Goal: Contribute content: Contribute content

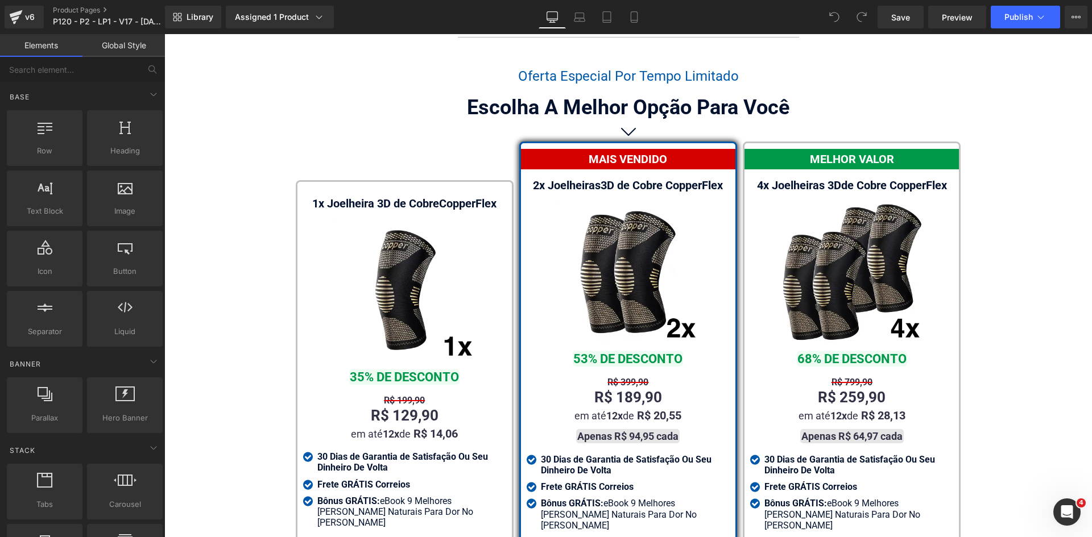
scroll to position [6604, 0]
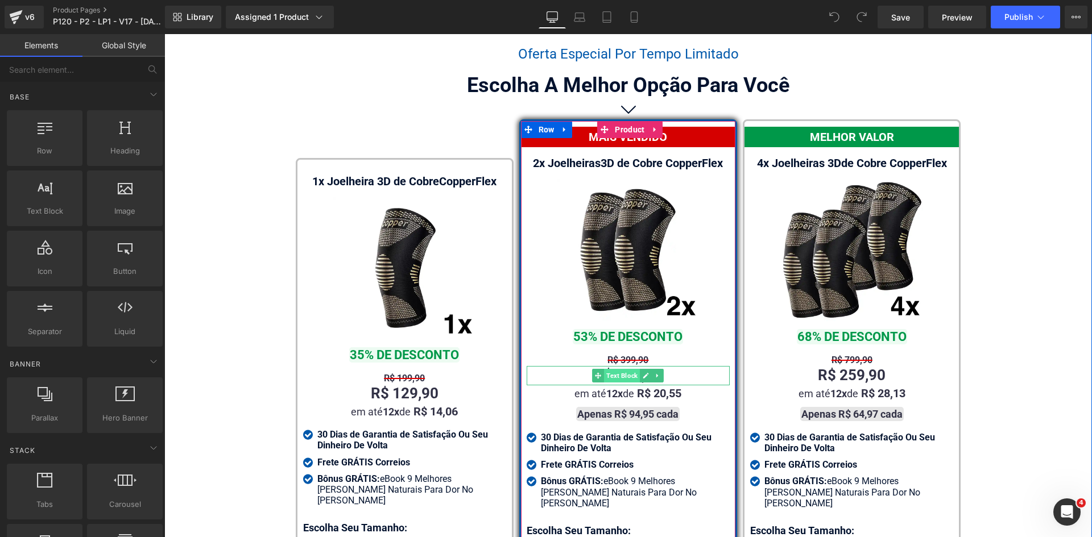
click at [623, 369] on span "Text Block" at bounding box center [622, 376] width 36 height 14
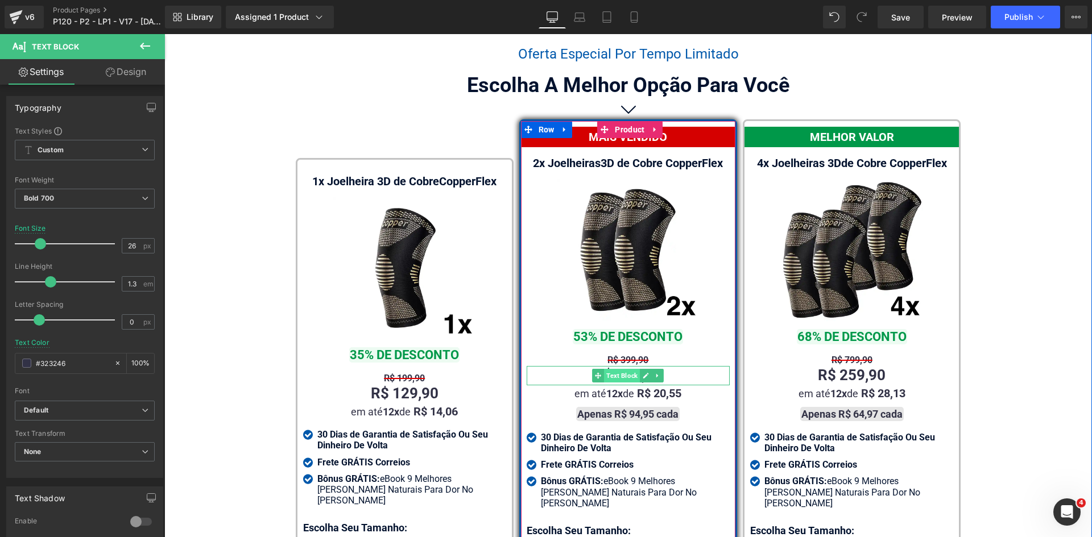
click at [623, 369] on span "Text Block" at bounding box center [622, 376] width 36 height 14
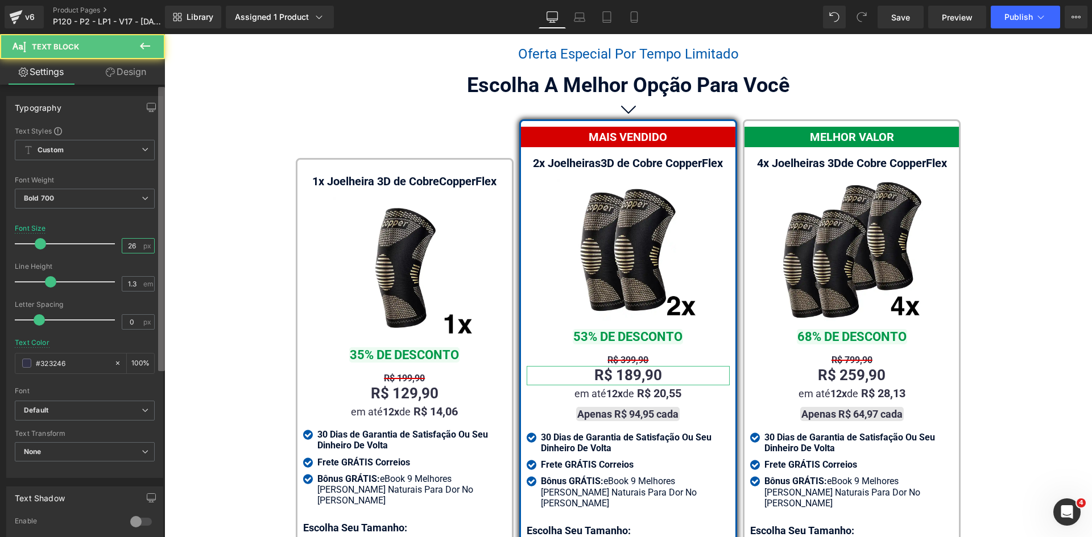
drag, startPoint x: 127, startPoint y: 247, endPoint x: 163, endPoint y: 246, distance: 35.3
click at [151, 247] on div "Text Styles Custom Custom Setup Global Style Custom Setup Global Style Thin 100…" at bounding box center [85, 301] width 156 height 351
type input "24"
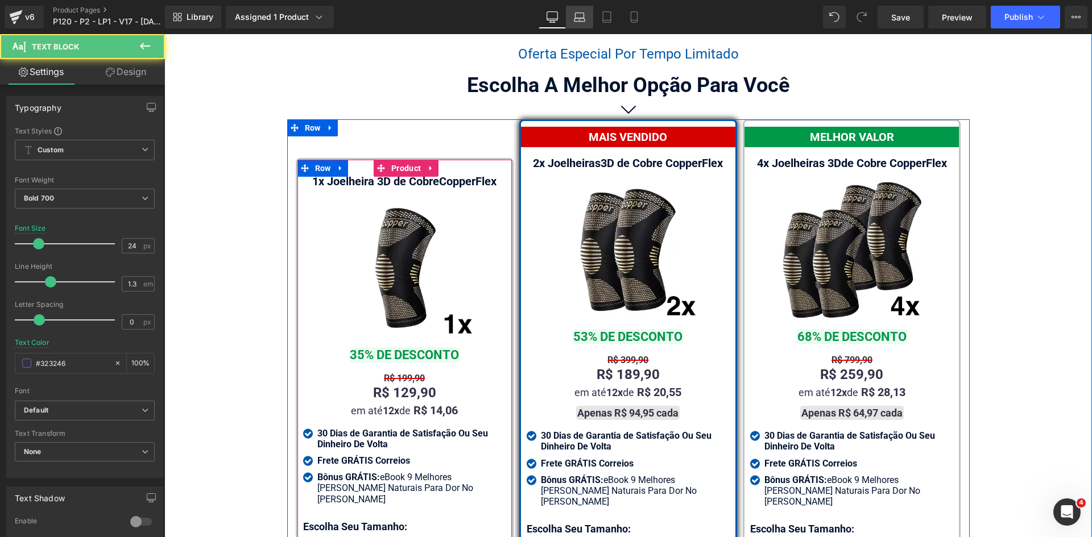
click at [577, 20] on icon at bounding box center [579, 16] width 11 height 11
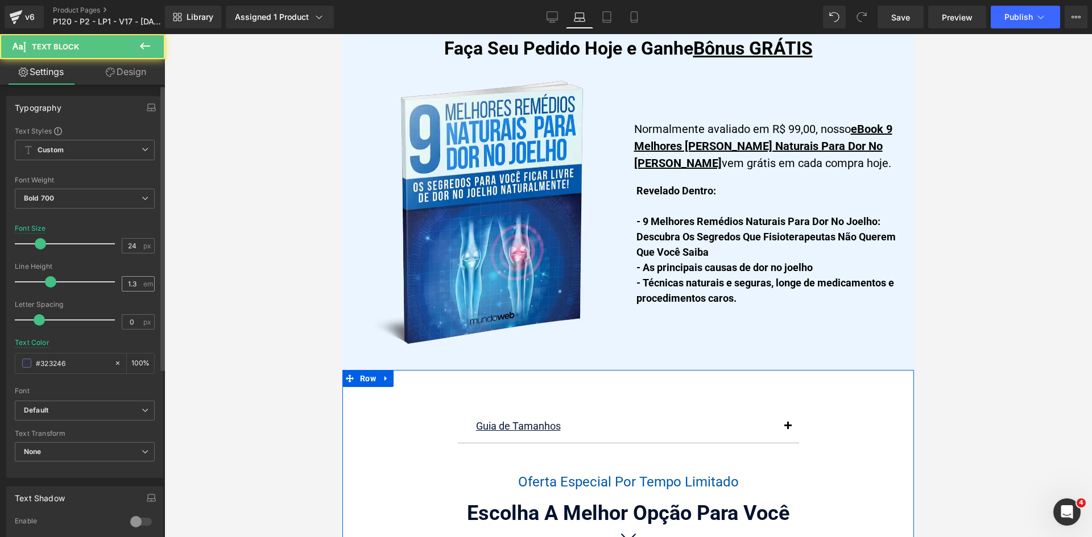
scroll to position [7207, 0]
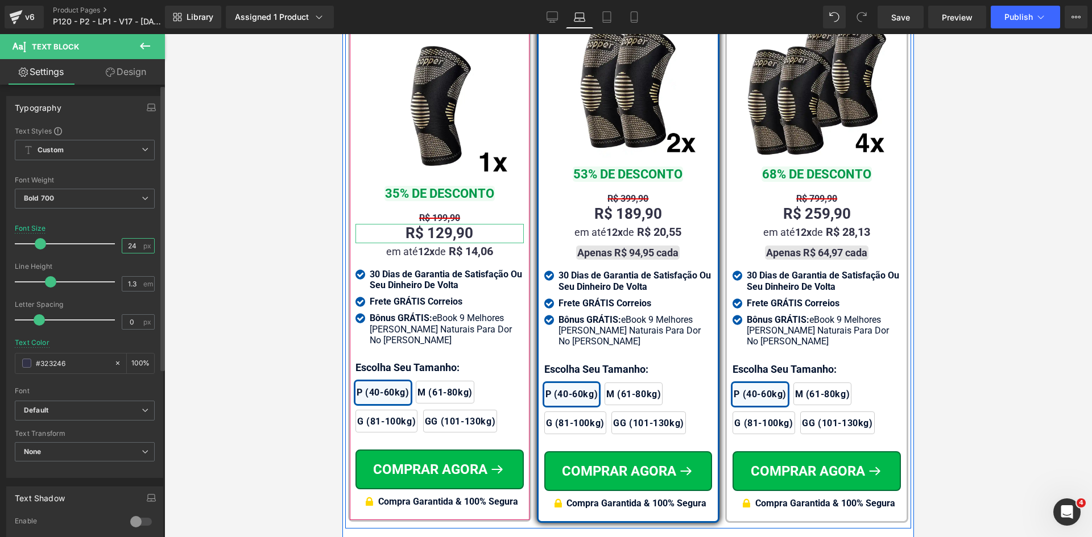
drag, startPoint x: 133, startPoint y: 245, endPoint x: 139, endPoint y: 245, distance: 6.8
click at [139, 245] on div "24 px" at bounding box center [138, 245] width 33 height 15
type input "24"
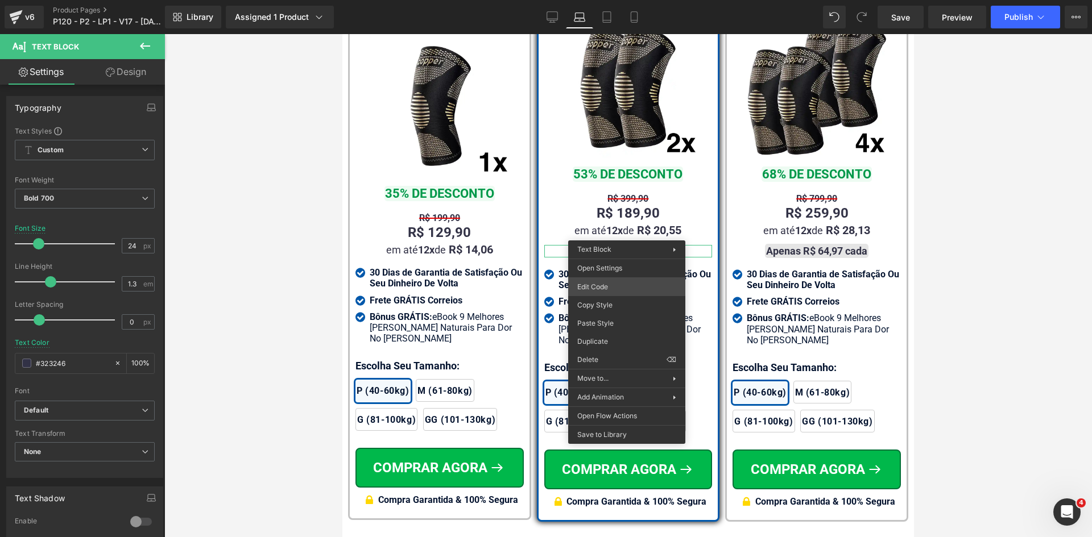
click at [612, 0] on div "Text Block You are previewing how the will restyle your page. You can not edit …" at bounding box center [546, 0] width 1092 height 0
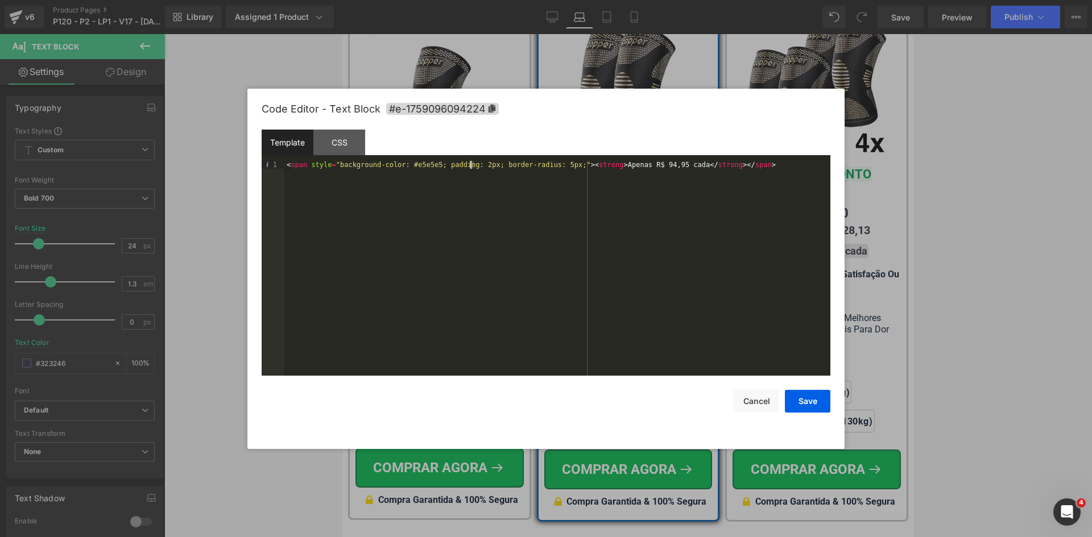
click at [471, 165] on div "< span style = "background-color: #e5e5e5; padding: 2px; border-radius: 5px;" >…" at bounding box center [557, 276] width 546 height 231
click at [416, 165] on div "< span style = "background-color: #e5e5e5; padding: 1px; border-radius: 5px;" >…" at bounding box center [557, 276] width 546 height 231
click at [814, 399] on button "Save" at bounding box center [807, 401] width 45 height 23
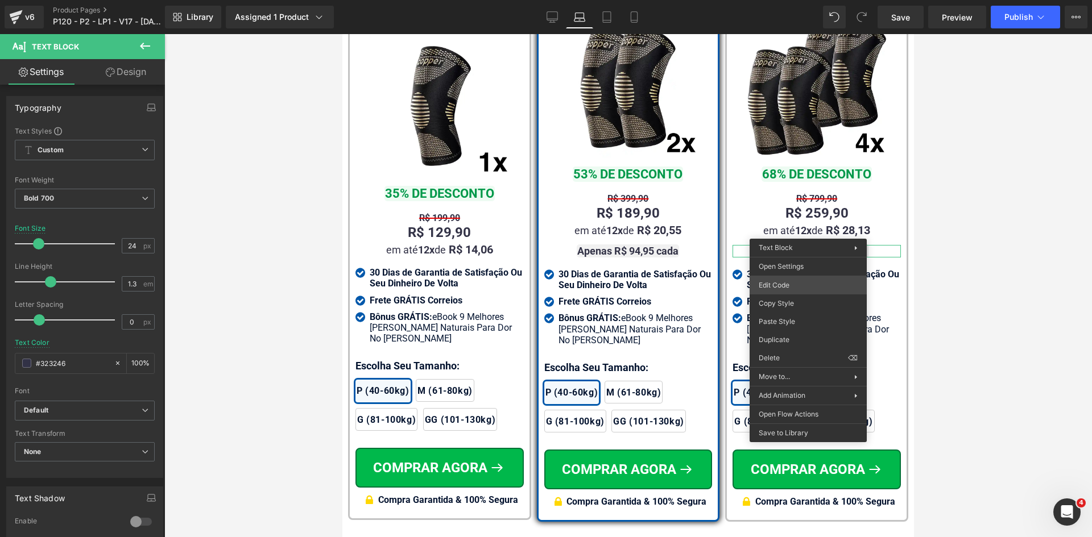
click at [797, 0] on div "Text Block You are previewing how the will restyle your page. You can not edit …" at bounding box center [546, 0] width 1092 height 0
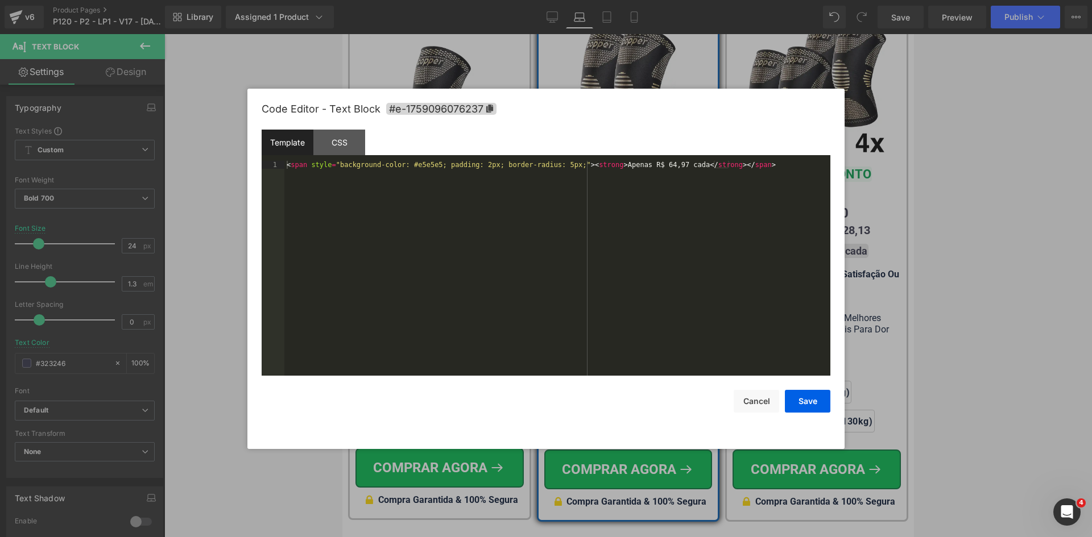
click at [423, 163] on div "< span style = "background-color: #e5e5e5; padding: 2px; border-radius: 5px;" >…" at bounding box center [557, 276] width 546 height 231
click at [471, 165] on div "< span style = "background-color: #f1f1f1; padding: 2px; border-radius: 5px;" >…" at bounding box center [557, 276] width 546 height 231
click at [825, 403] on button "Save" at bounding box center [807, 401] width 45 height 23
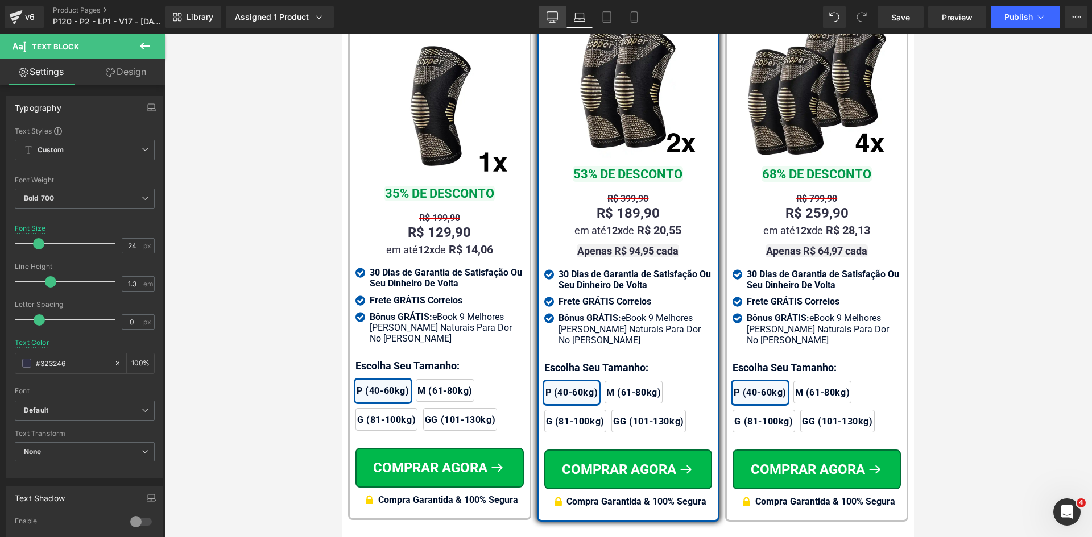
click at [553, 18] on icon at bounding box center [552, 16] width 11 height 11
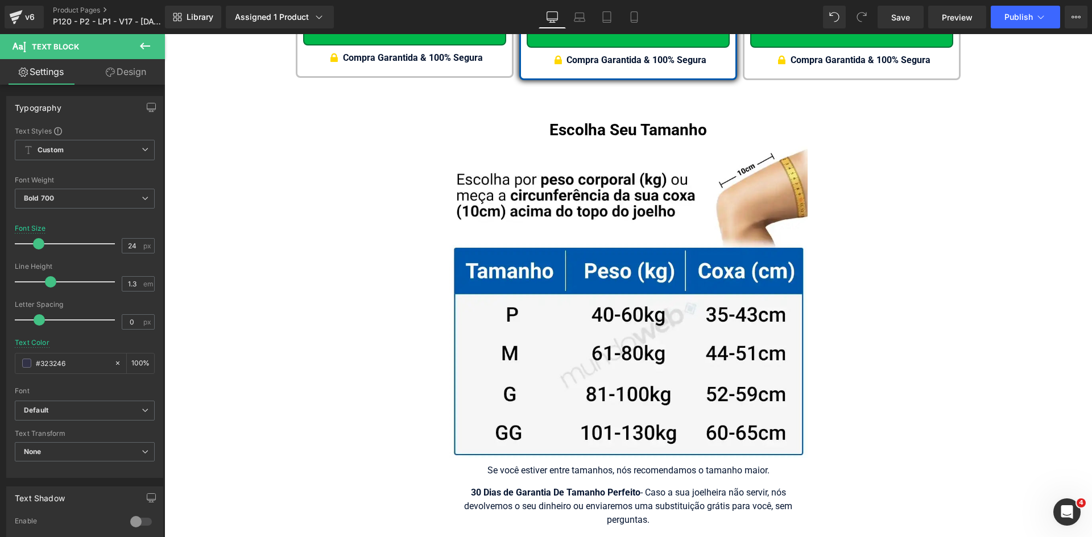
scroll to position [6773, 0]
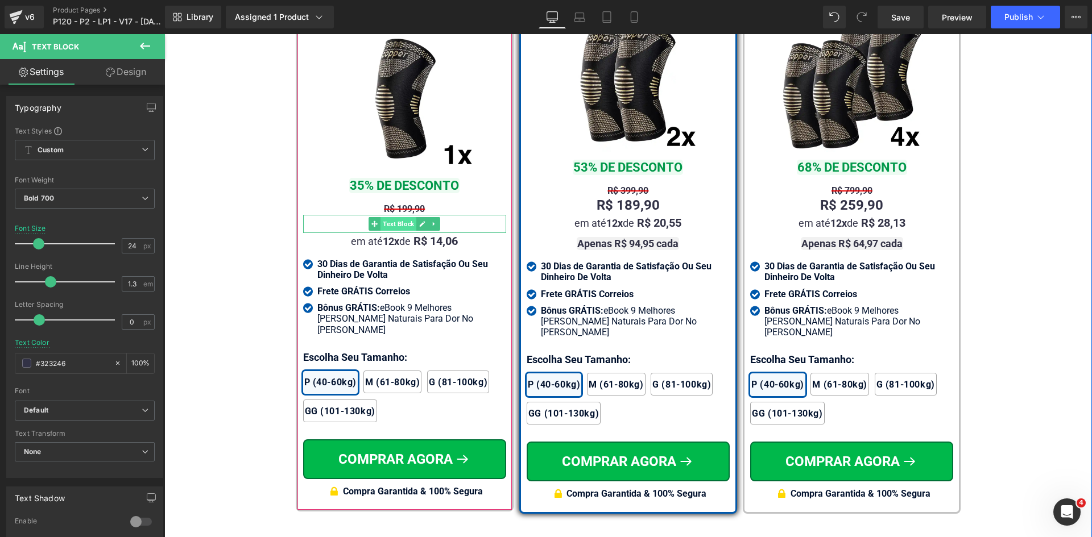
click at [398, 217] on span "Text Block" at bounding box center [398, 224] width 36 height 14
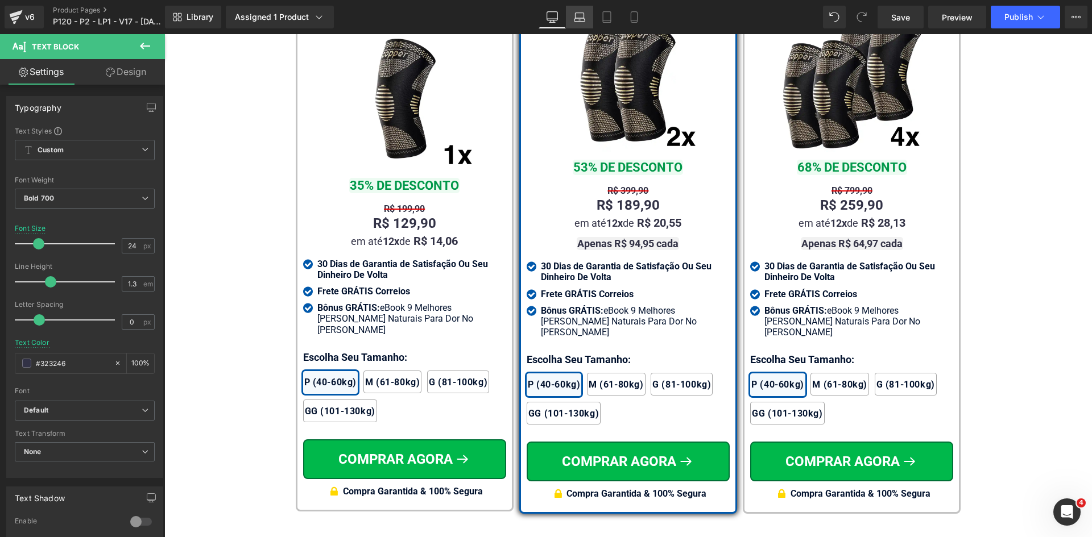
click at [574, 18] on icon at bounding box center [579, 16] width 11 height 11
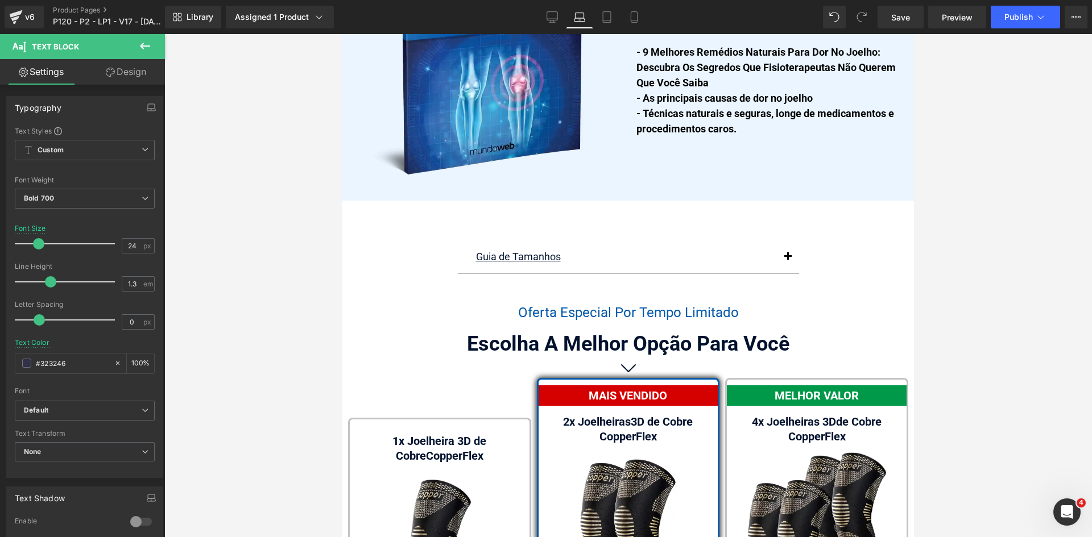
scroll to position [7208, 0]
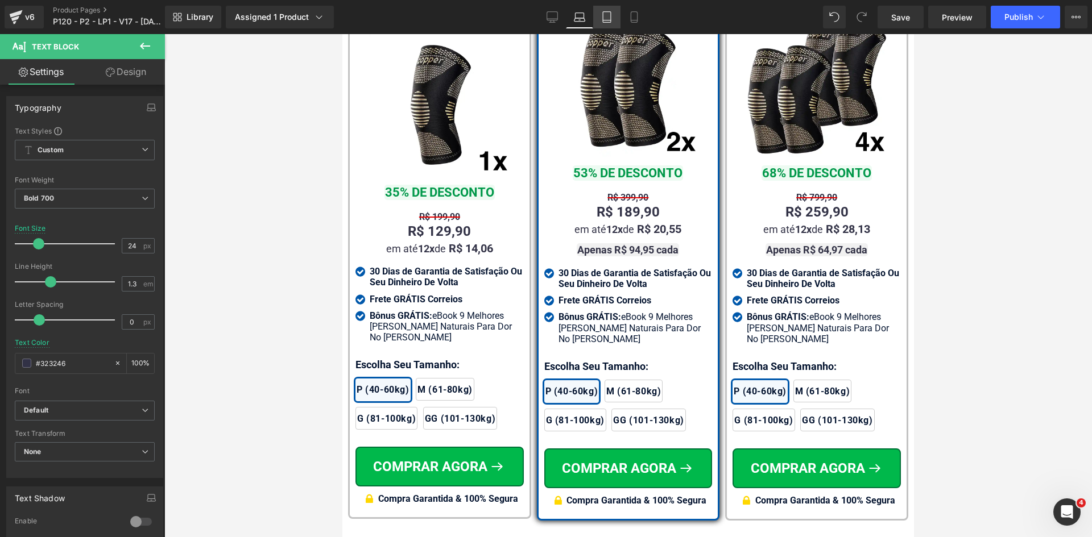
click at [617, 22] on link "Tablet" at bounding box center [606, 17] width 27 height 23
click at [614, 20] on link "Tablet" at bounding box center [606, 17] width 27 height 23
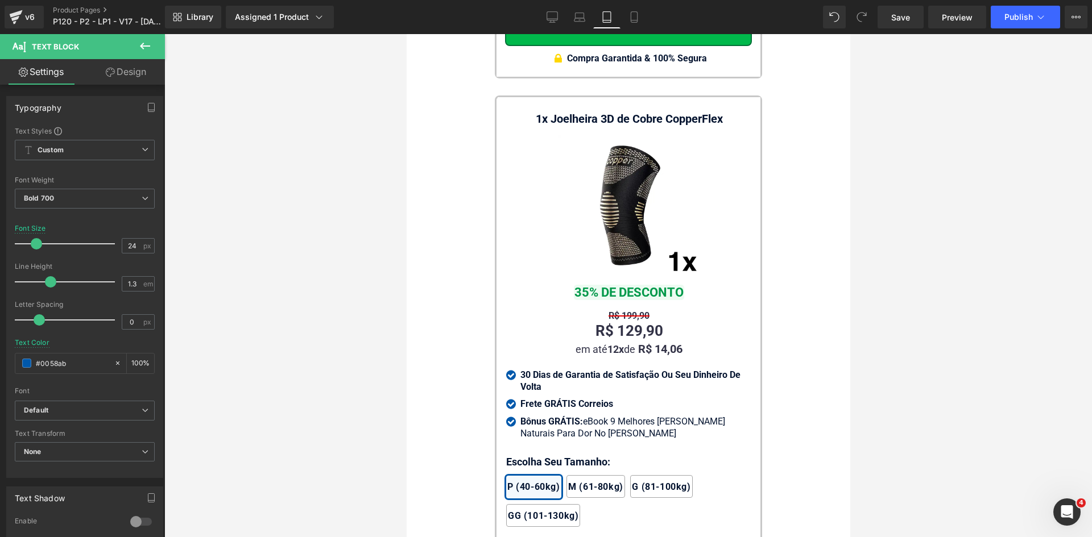
scroll to position [10898, 0]
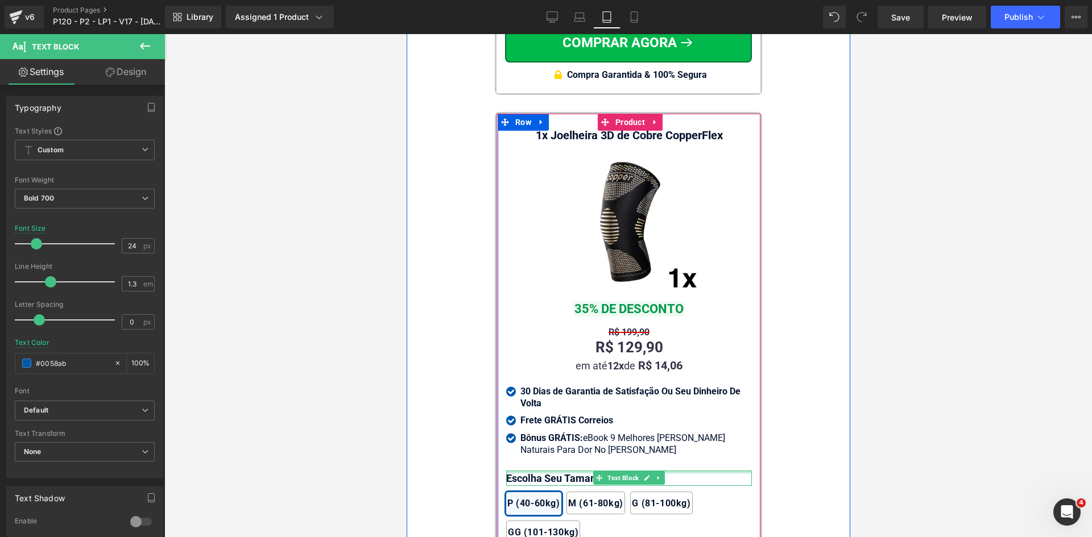
click at [547, 471] on div at bounding box center [629, 472] width 246 height 3
click at [547, 471] on p "Escolha Seu Tamanho:" at bounding box center [629, 478] width 246 height 15
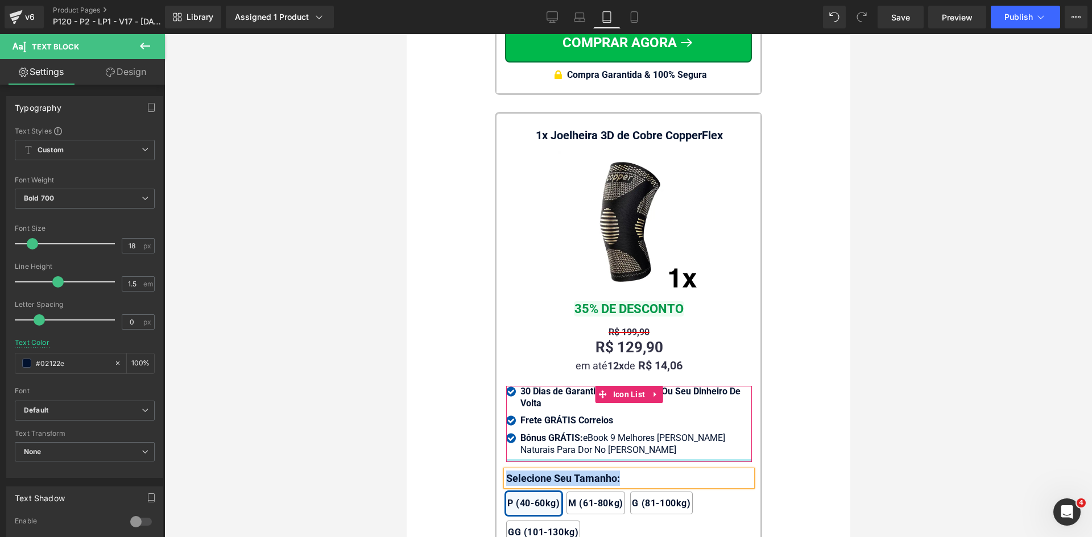
copy p "Selecione Seu Tamanho:"
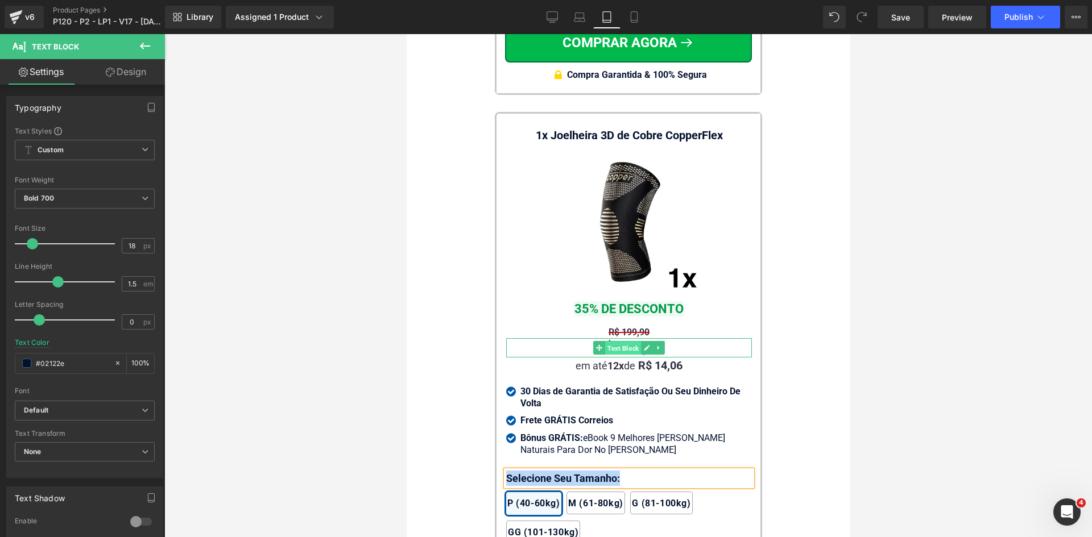
click at [612, 342] on span "Text Block" at bounding box center [623, 349] width 36 height 14
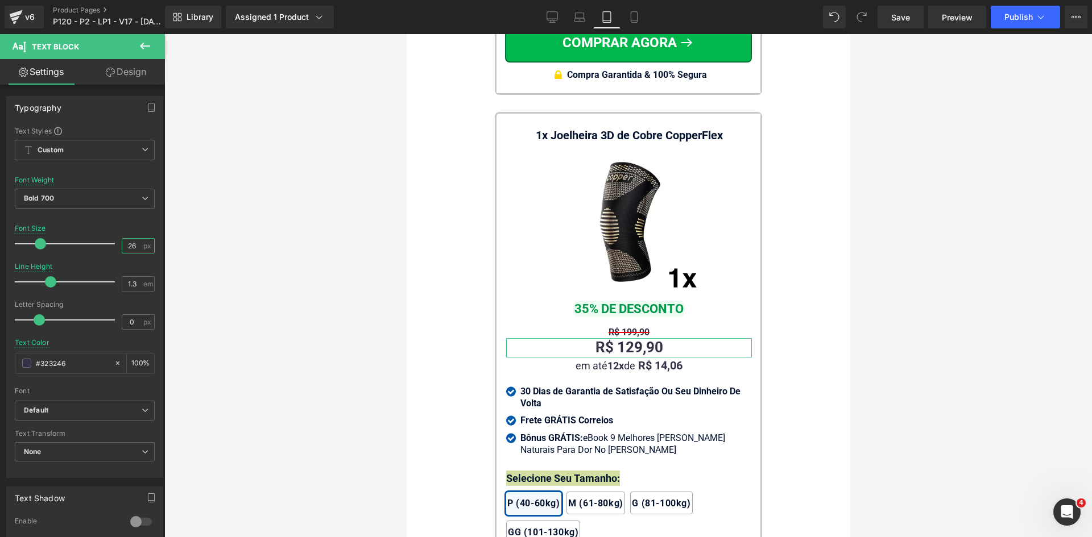
drag, startPoint x: 127, startPoint y: 246, endPoint x: 259, endPoint y: 254, distance: 131.6
click at [143, 245] on div "26 px" at bounding box center [138, 245] width 33 height 15
type input "24"
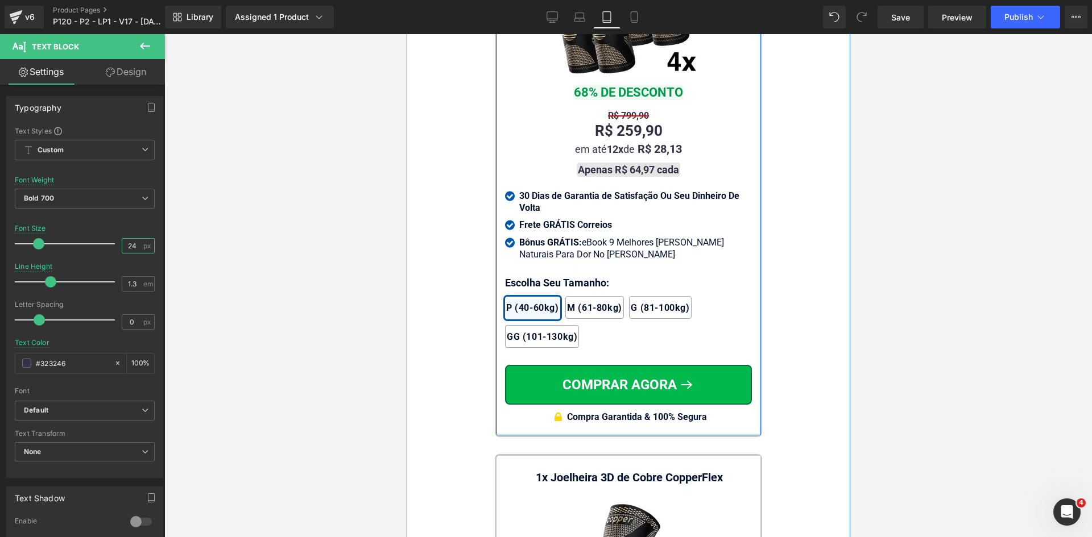
scroll to position [10500, 0]
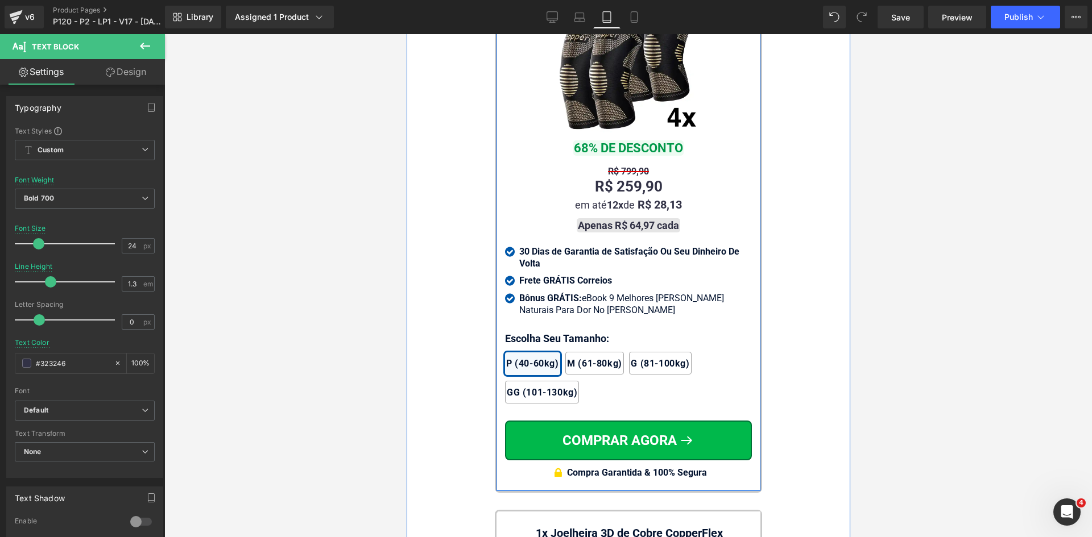
click at [624, 177] on div "R$ 259,90 Text Block" at bounding box center [627, 186] width 247 height 19
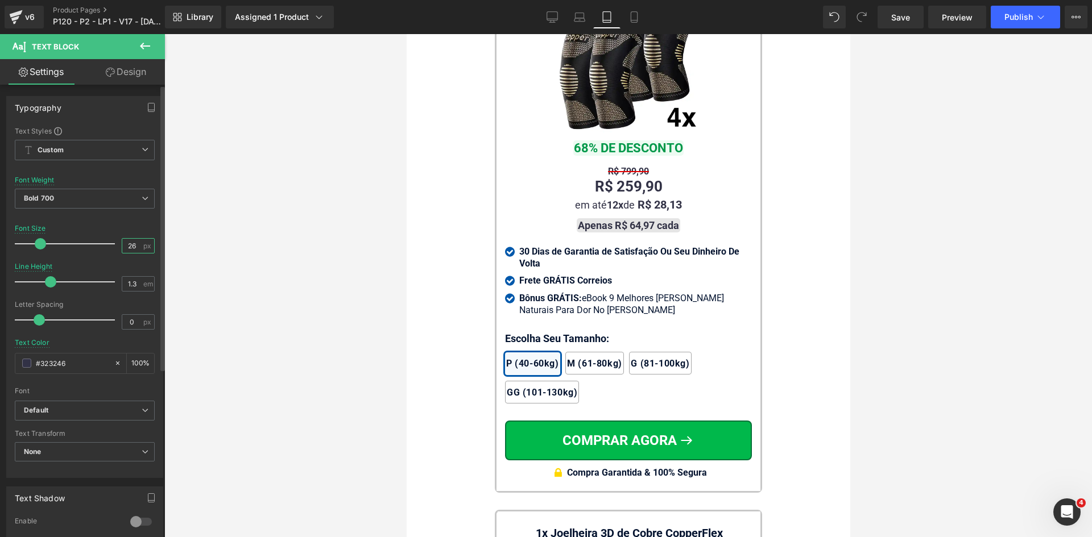
drag, startPoint x: 129, startPoint y: 243, endPoint x: 136, endPoint y: 244, distance: 6.9
click at [136, 243] on input "26" at bounding box center [132, 246] width 20 height 14
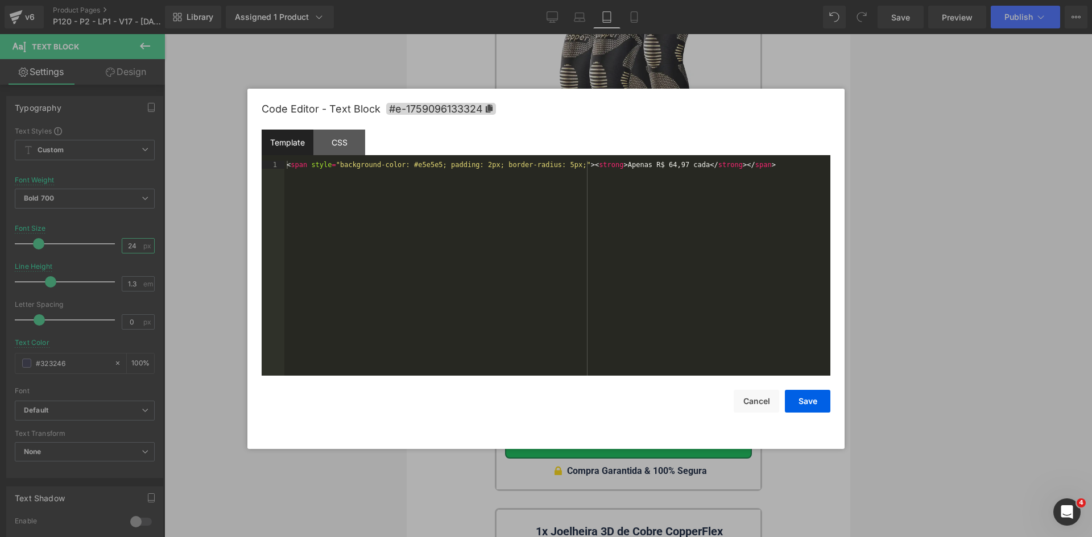
click at [593, 0] on div "Text Block You are previewing how the will restyle your page. You can not edit …" at bounding box center [546, 0] width 1092 height 0
type input "24"
click at [424, 168] on div "< span style = "background-color: #e5e5e5; padding: 2px; border-radius: 5px;" >…" at bounding box center [557, 276] width 546 height 231
click at [471, 165] on div "< span style = "background-color: #f1f1f1; padding: 2px; border-radius: 5px;" >…" at bounding box center [557, 276] width 546 height 231
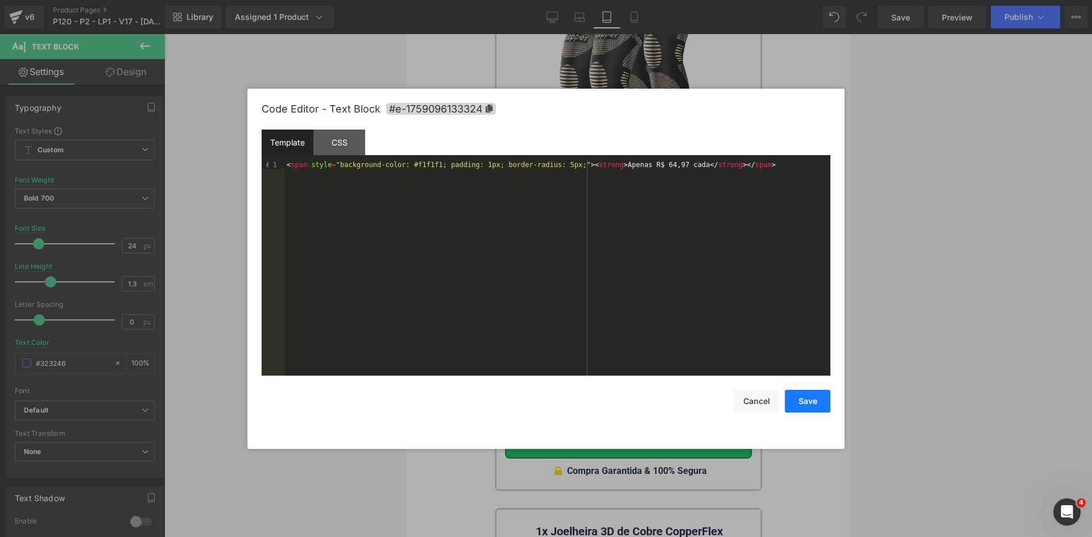
click at [806, 405] on button "Save" at bounding box center [807, 401] width 45 height 23
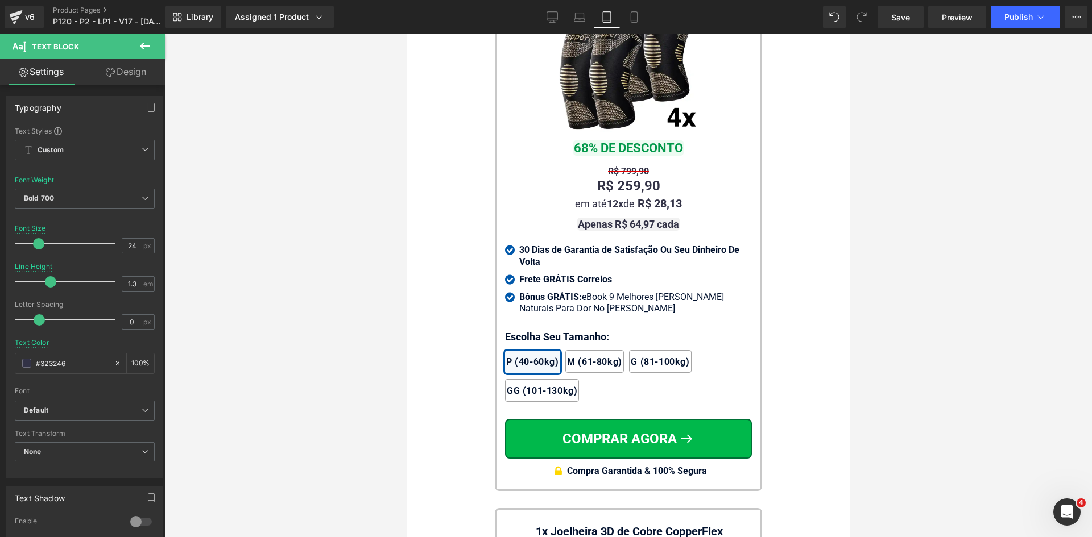
click at [406, 34] on div at bounding box center [406, 34] width 0 height 0
click at [523, 329] on p "Escolha Seu Tamanho:" at bounding box center [627, 336] width 247 height 15
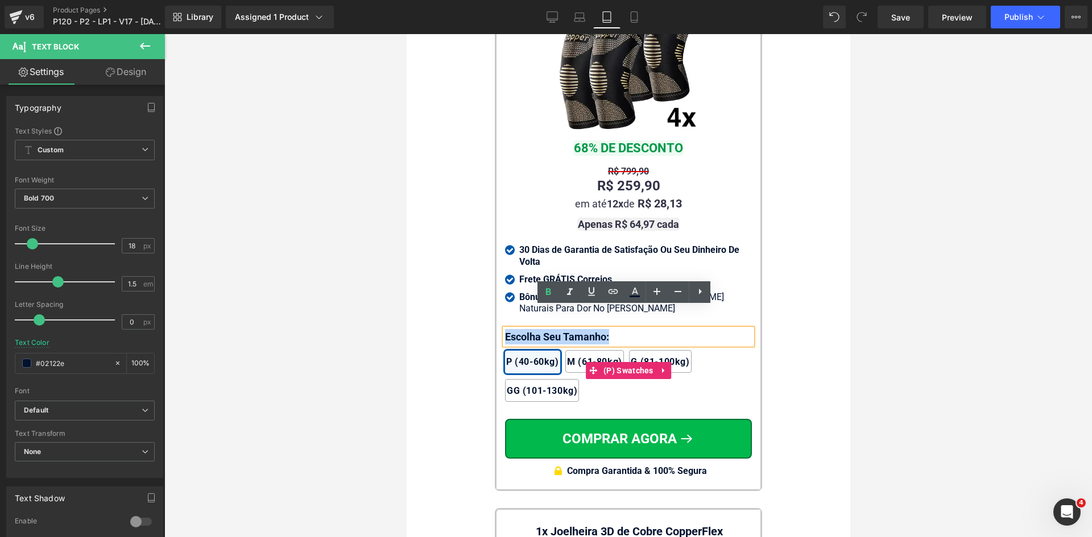
click at [529, 329] on p "Escolha Seu Tamanho:" at bounding box center [627, 336] width 247 height 15
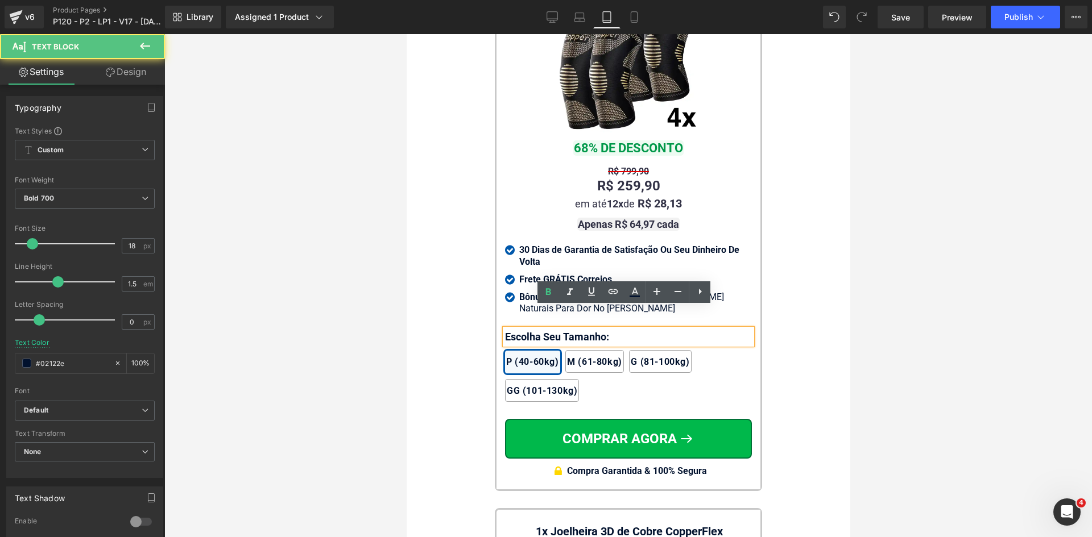
click at [529, 329] on p "Escolha Seu Tamanho:" at bounding box center [627, 336] width 247 height 15
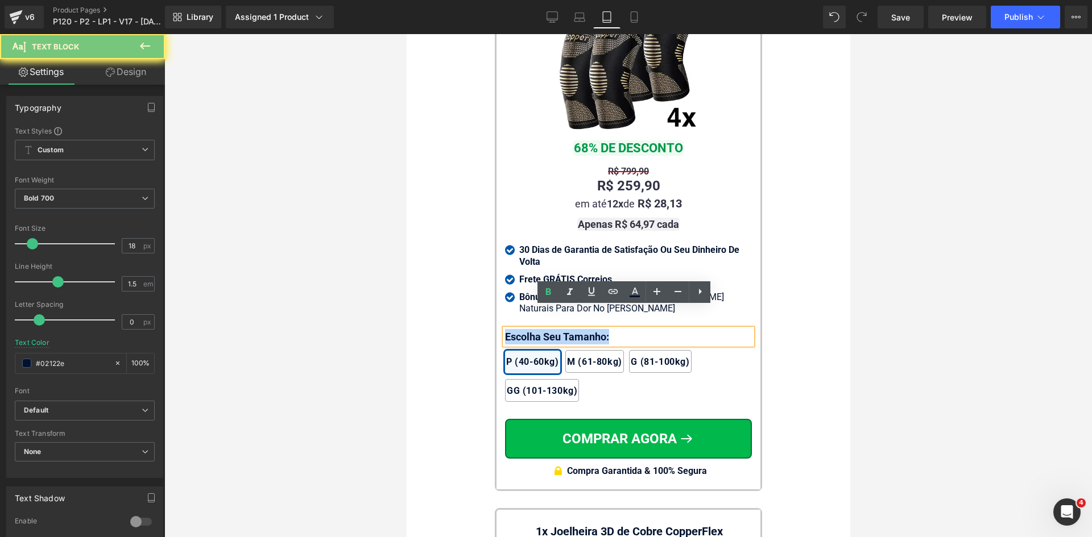
paste div
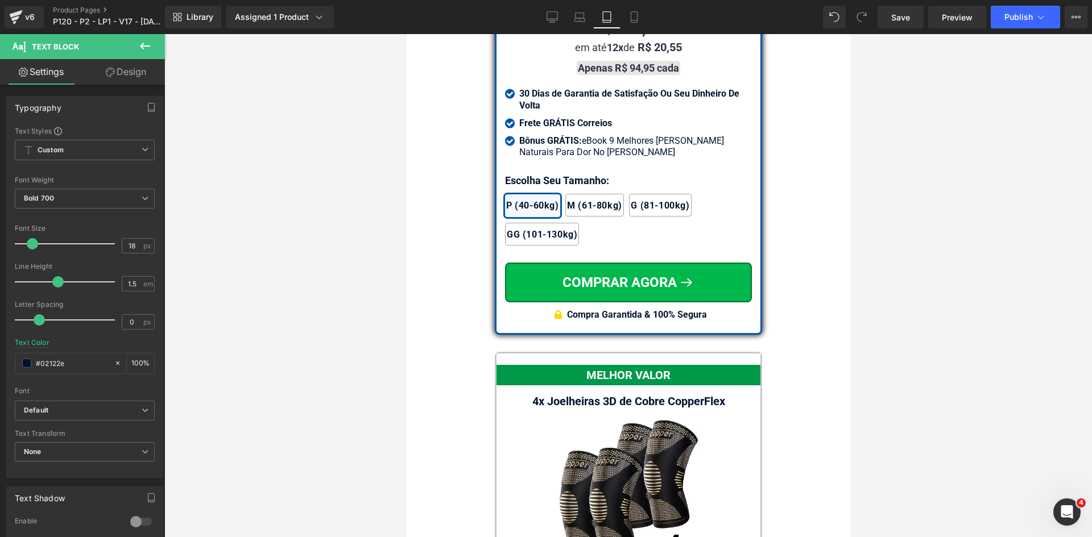
scroll to position [9988, 0]
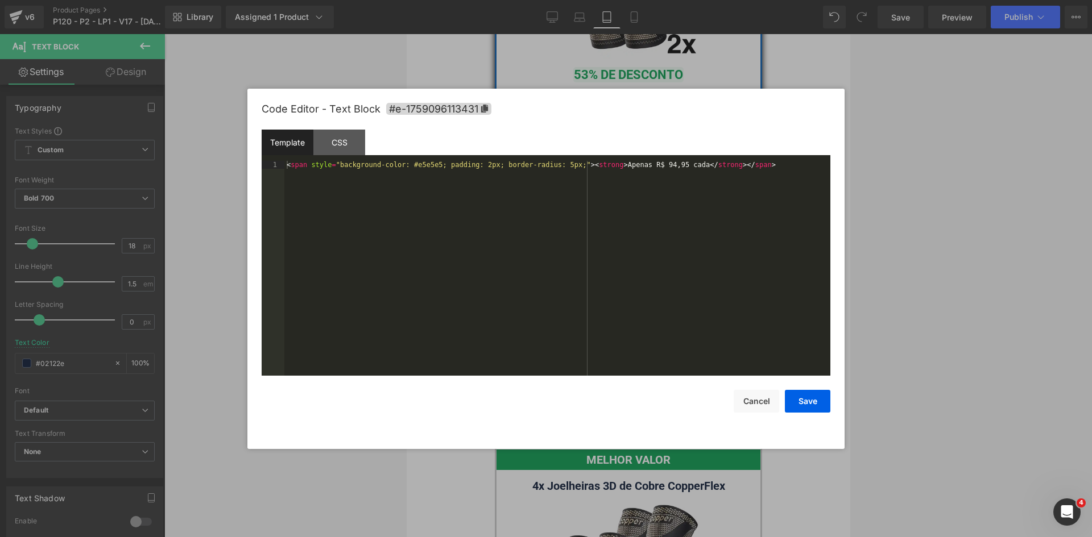
click at [609, 0] on div "Text Block You are previewing how the will restyle your page. You can not edit …" at bounding box center [546, 0] width 1092 height 0
click at [416, 170] on div "< span style = "background-color: #e5e5e5; padding: 2px; border-radius: 5px;" >…" at bounding box center [557, 276] width 546 height 231
click at [417, 164] on div "< span style = "background-color: #e5e5e5; padding: 2px; border-radius: 5px;" >…" at bounding box center [557, 276] width 546 height 231
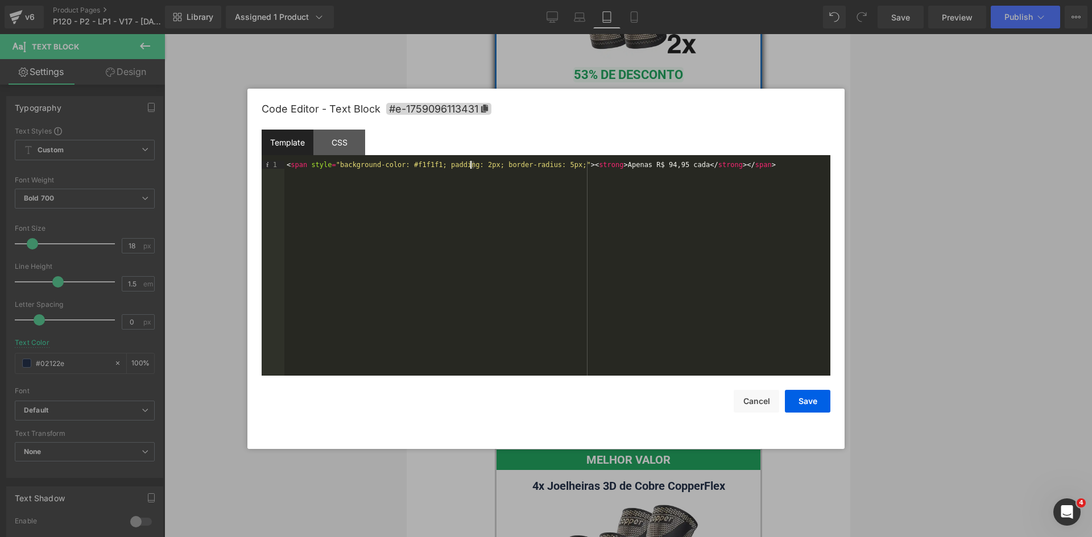
click at [471, 163] on div "< span style = "background-color: #f1f1f1; padding: 2px; border-radius: 5px;" >…" at bounding box center [557, 276] width 546 height 231
click at [812, 402] on button "Save" at bounding box center [807, 401] width 45 height 23
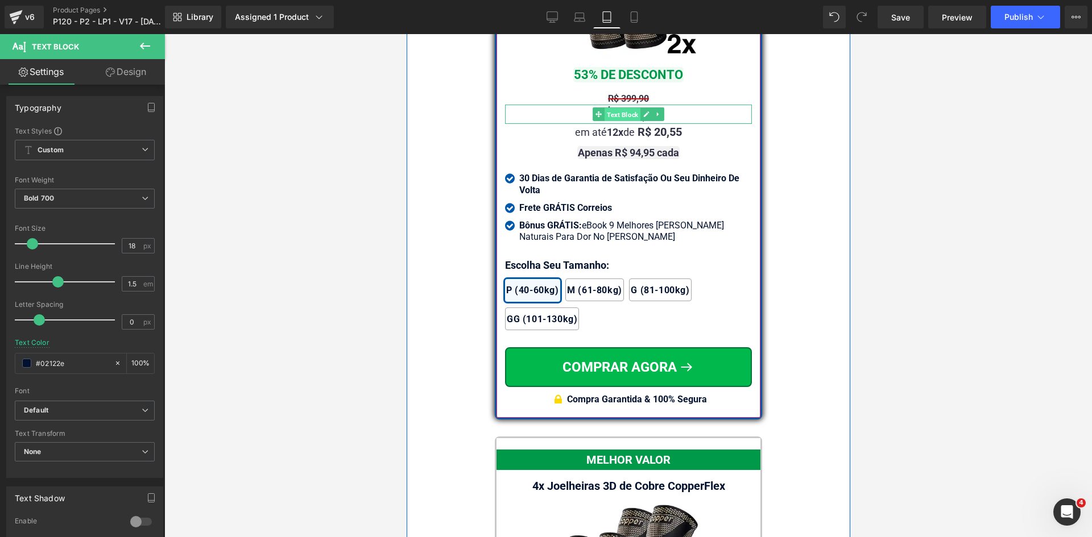
click at [629, 108] on span "Text Block" at bounding box center [622, 115] width 36 height 14
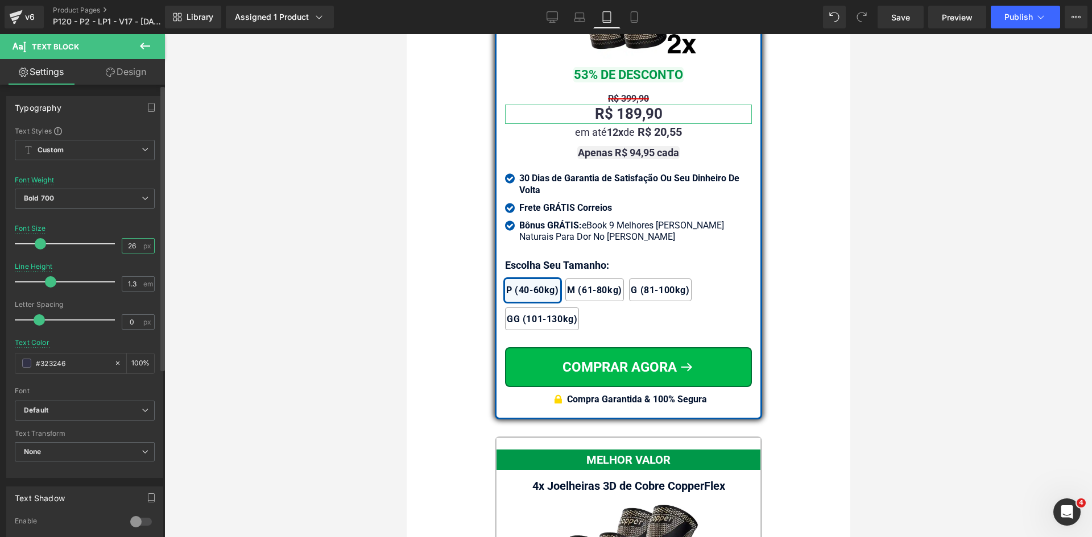
drag, startPoint x: 129, startPoint y: 247, endPoint x: 135, endPoint y: 247, distance: 6.8
click at [135, 247] on input "26" at bounding box center [132, 246] width 20 height 14
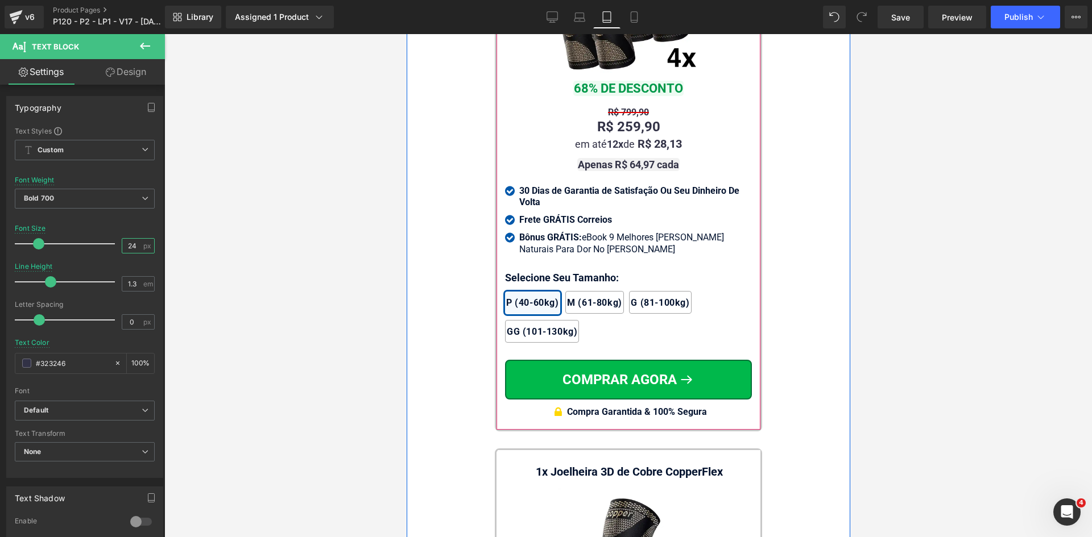
scroll to position [10557, 0]
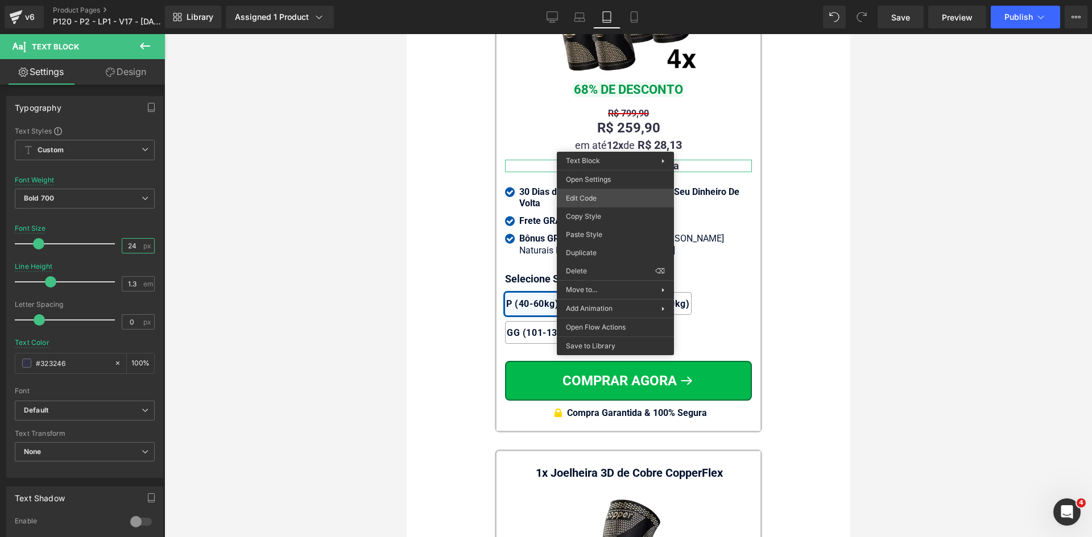
click at [605, 0] on div "Text Block You are previewing how the will restyle your page. You can not edit …" at bounding box center [546, 0] width 1092 height 0
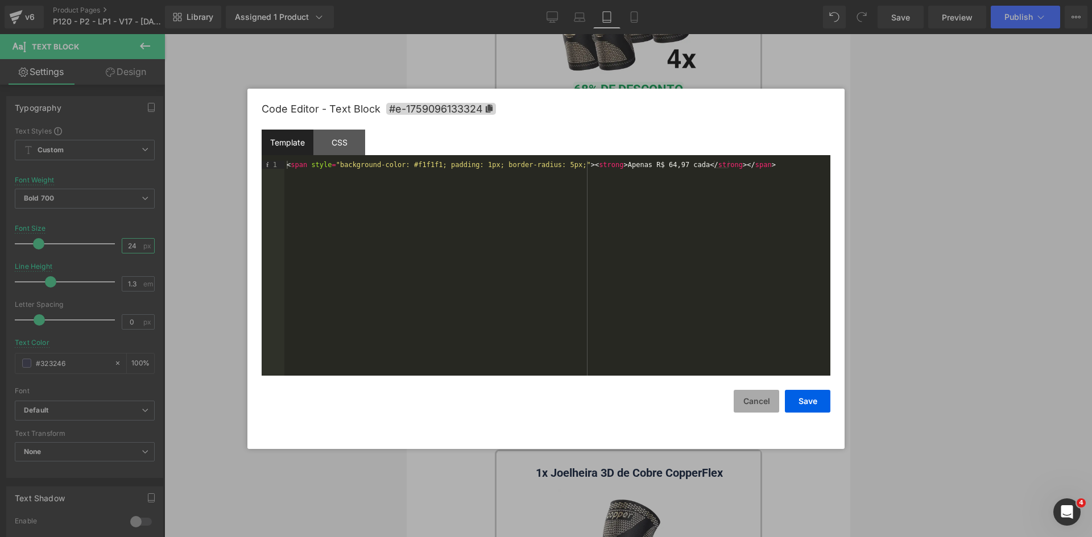
type input "24"
click at [761, 395] on button "Cancel" at bounding box center [756, 401] width 45 height 23
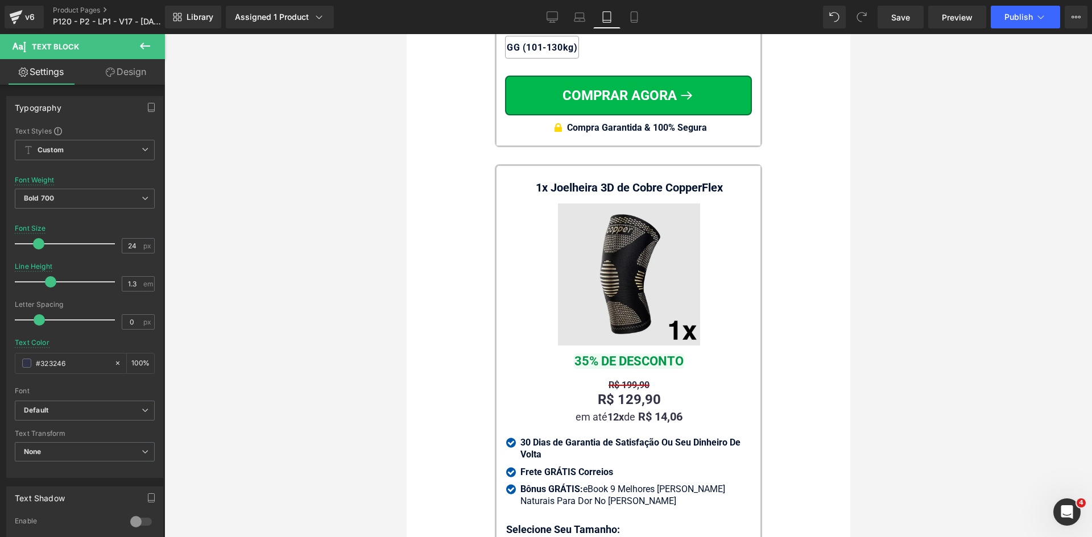
scroll to position [10898, 0]
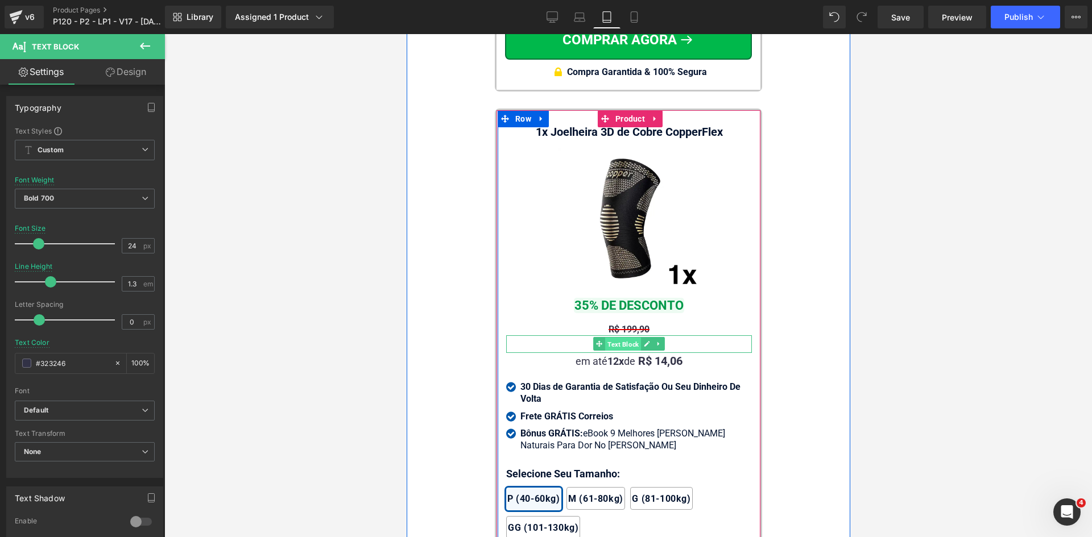
click at [622, 338] on span "Text Block" at bounding box center [623, 345] width 36 height 14
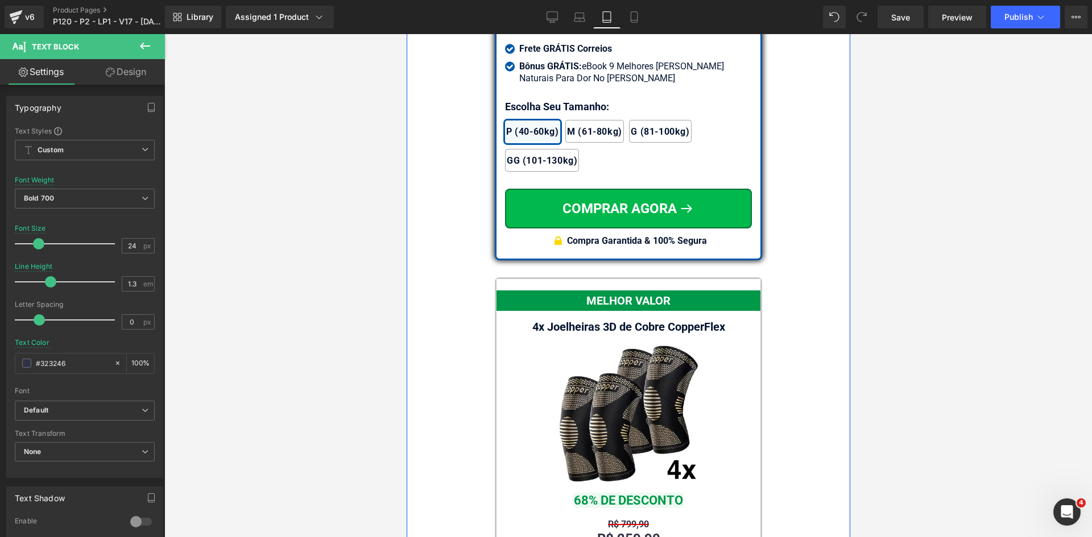
scroll to position [10045, 0]
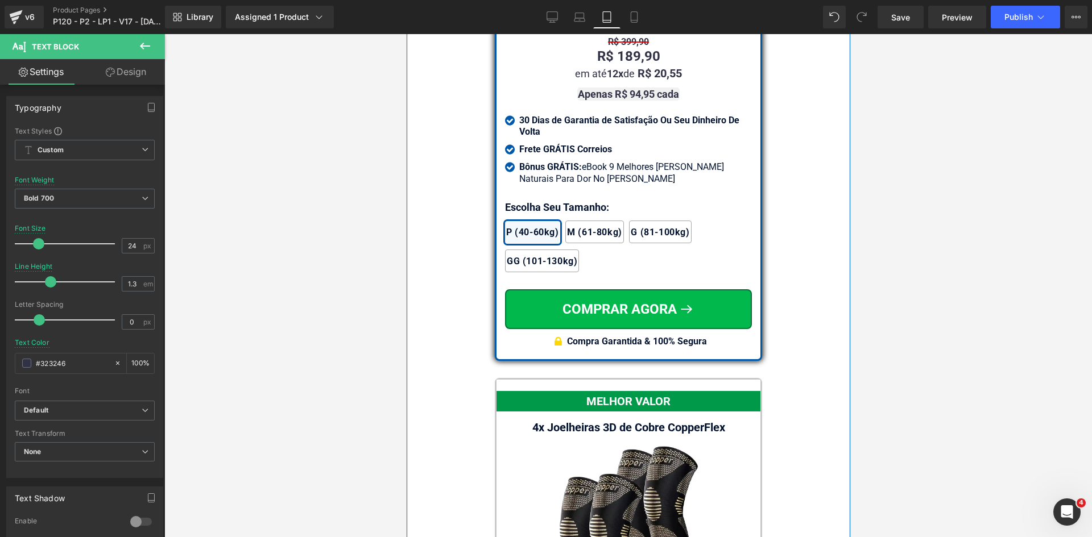
click at [524, 204] on div "2x Joelheiras 4x Joelheiras 1x Joelheira 3x Joelheiras P (40-60kg) M (61-80kg) …" at bounding box center [627, 241] width 247 height 75
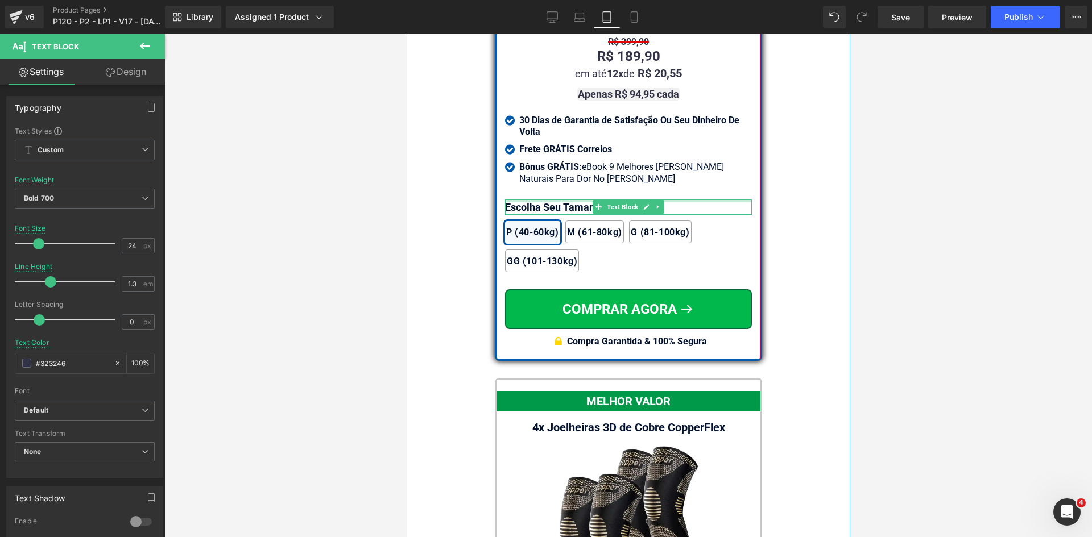
click at [524, 200] on div at bounding box center [627, 201] width 247 height 3
click at [524, 200] on p "Escolha Seu Tamanho:" at bounding box center [627, 207] width 247 height 15
paste div
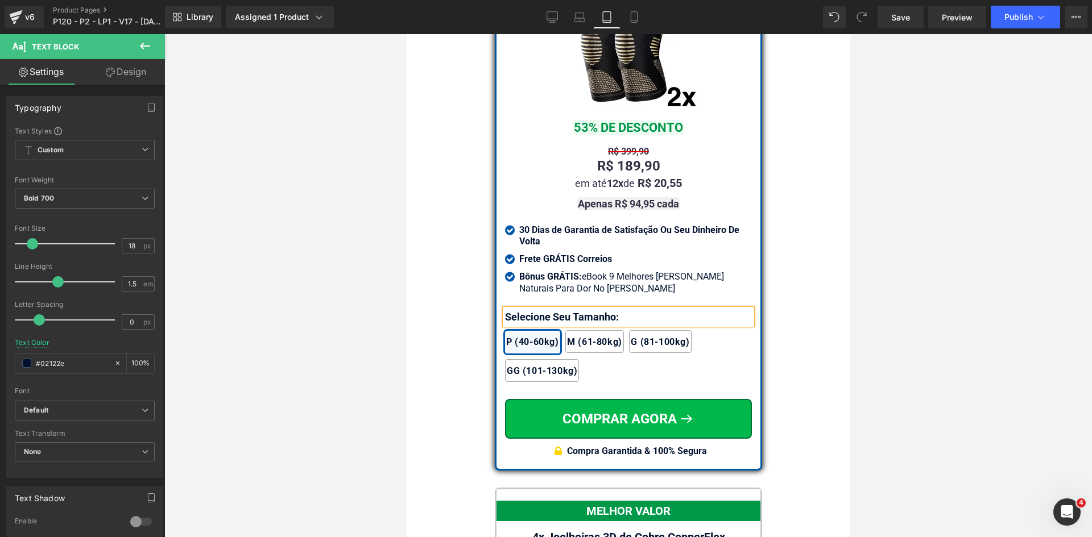
scroll to position [9931, 0]
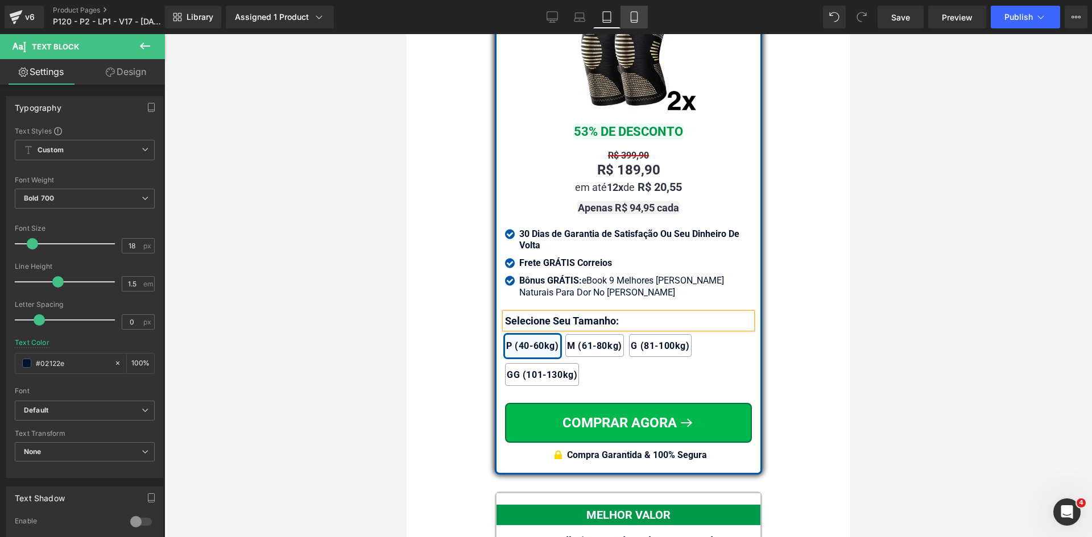
click at [641, 18] on link "Mobile" at bounding box center [633, 17] width 27 height 23
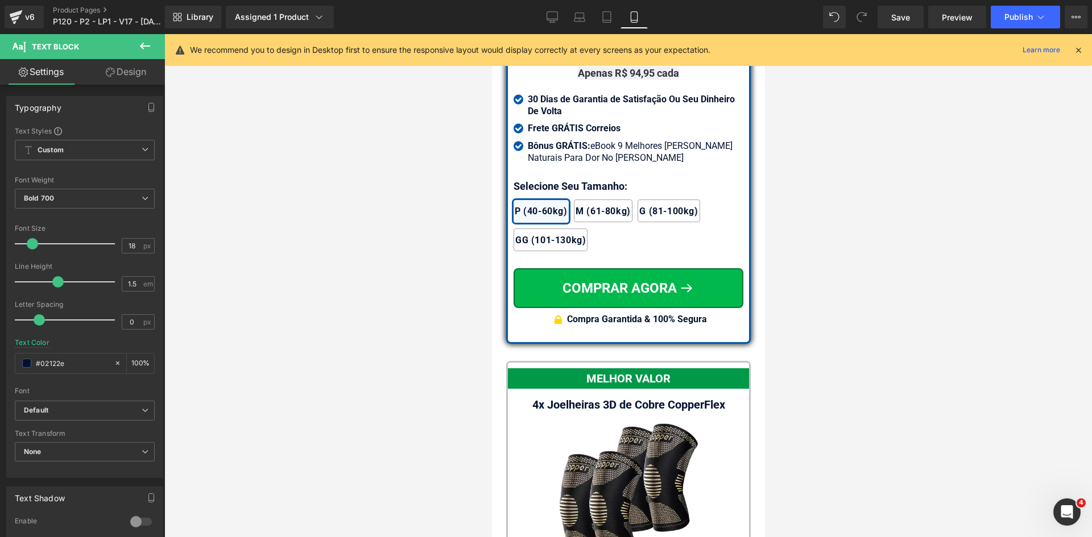
scroll to position [9834, 0]
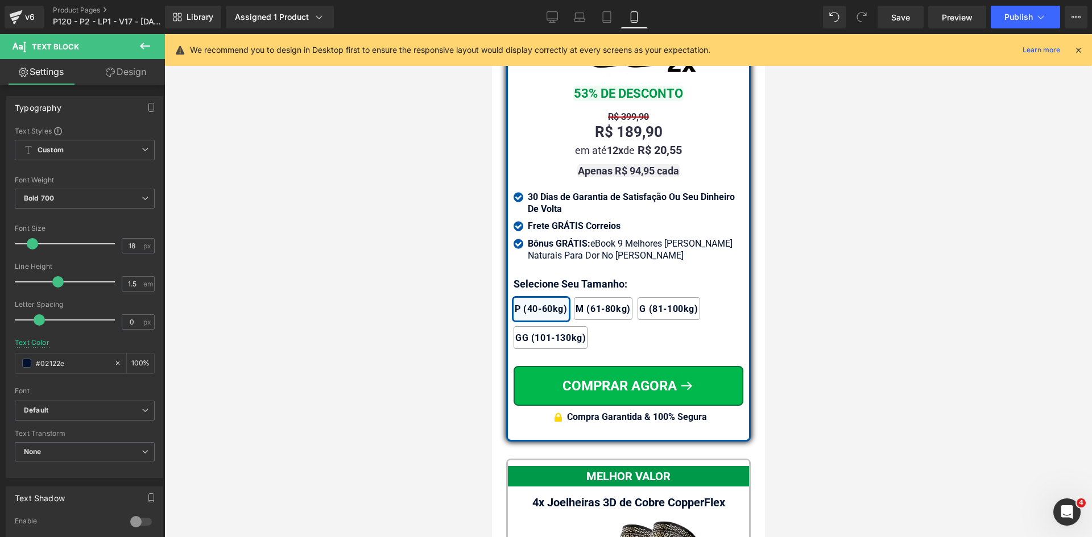
click at [1078, 52] on icon at bounding box center [1078, 50] width 10 height 10
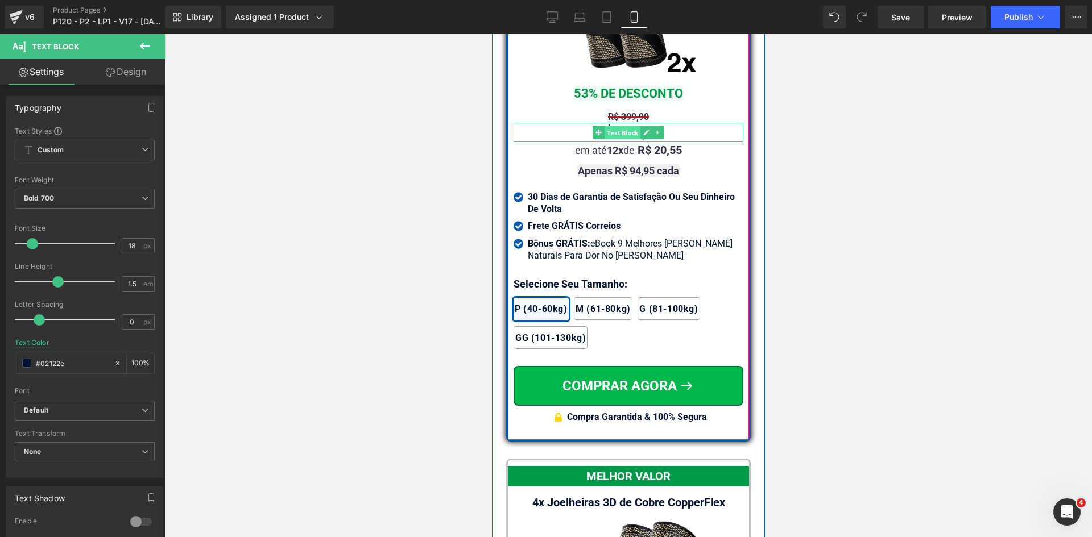
click at [624, 140] on span "Text Block" at bounding box center [622, 133] width 36 height 14
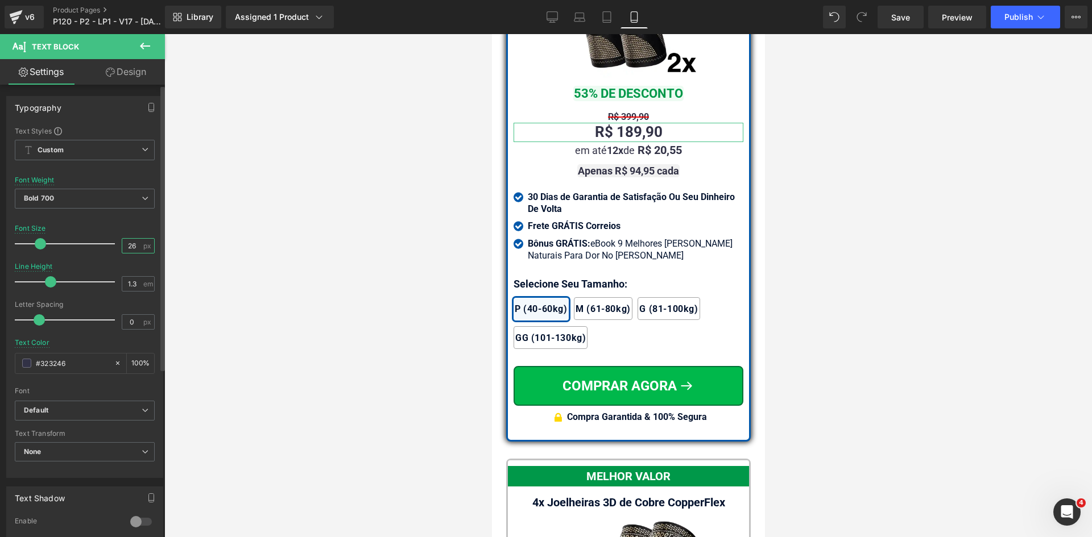
drag, startPoint x: 127, startPoint y: 246, endPoint x: 144, endPoint y: 245, distance: 16.5
click at [140, 245] on div "26 px" at bounding box center [138, 245] width 33 height 15
type input "24"
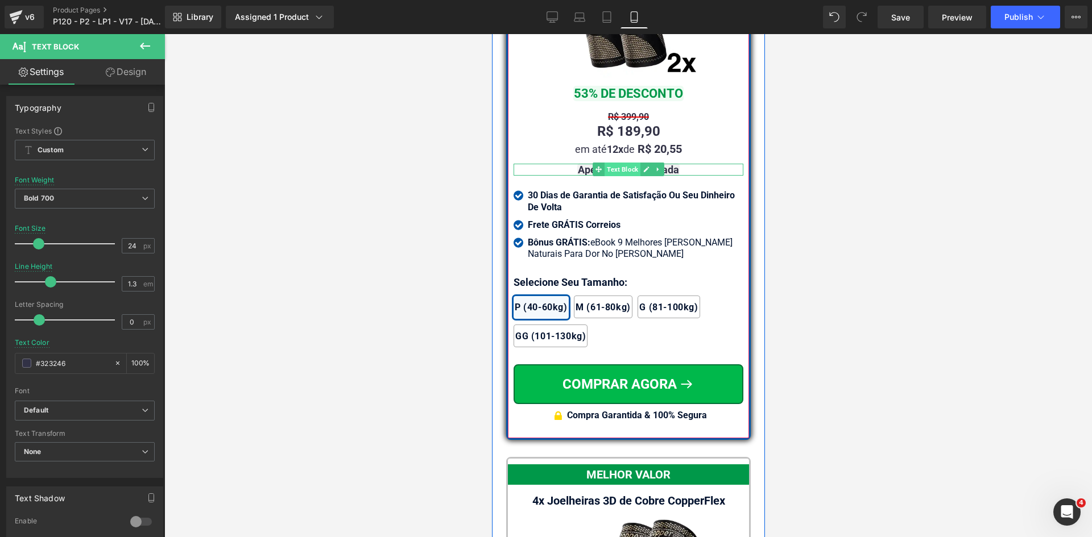
click at [615, 176] on span "Text Block" at bounding box center [622, 170] width 36 height 14
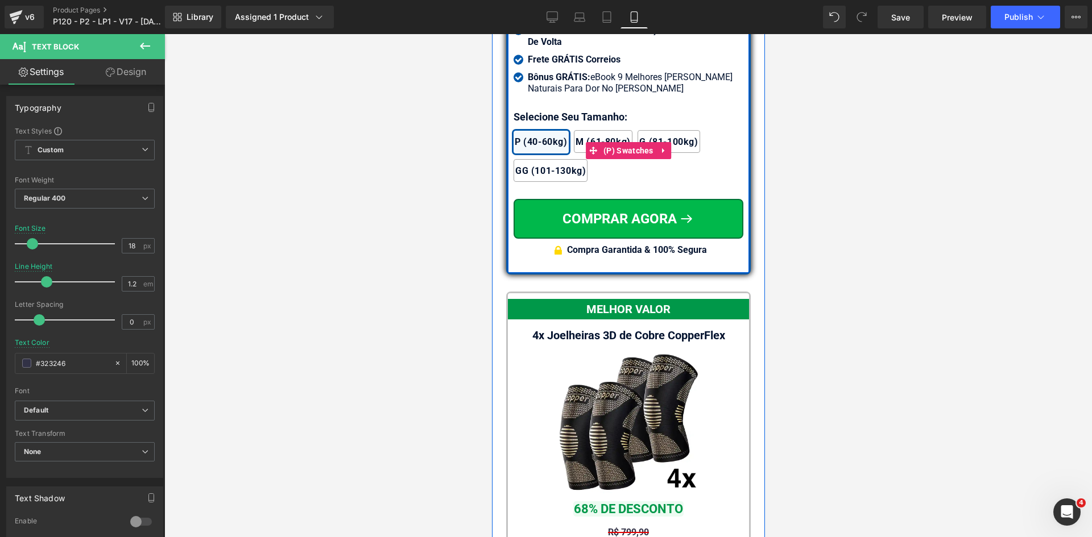
scroll to position [10232, 0]
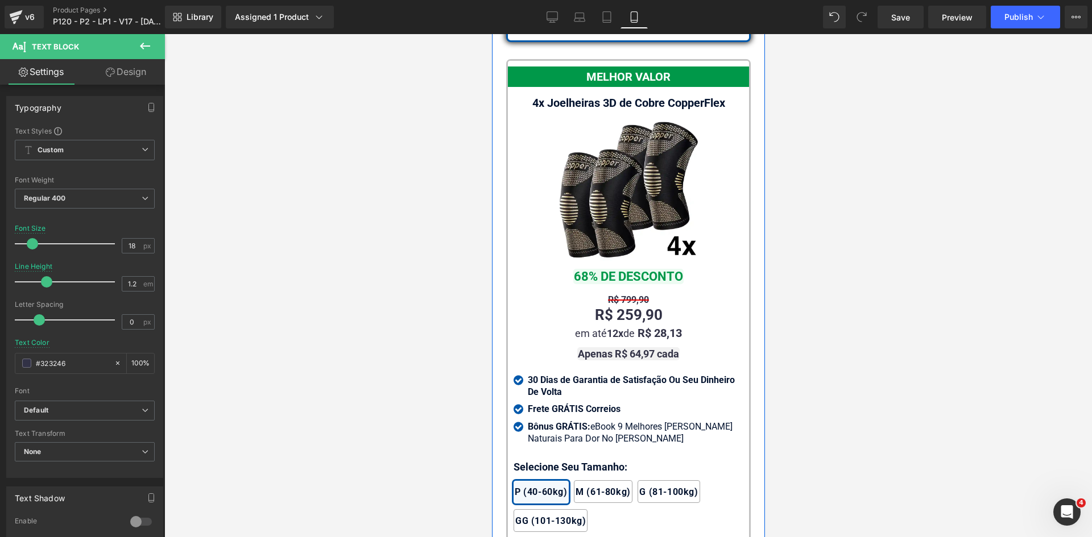
click at [613, 322] on span "Text Block" at bounding box center [631, 316] width 36 height 14
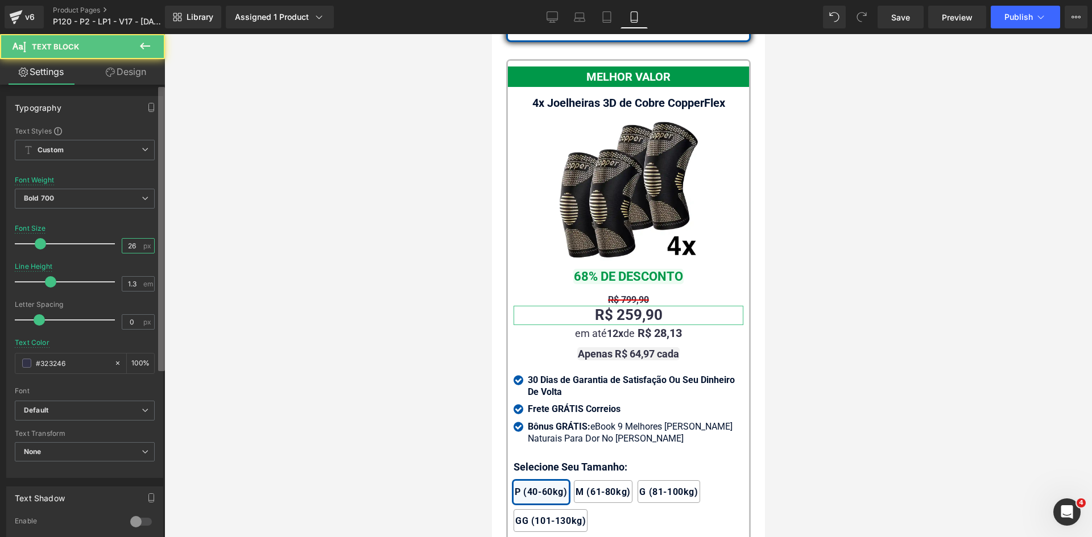
drag, startPoint x: 129, startPoint y: 243, endPoint x: 160, endPoint y: 245, distance: 31.3
click at [143, 245] on div "26 px" at bounding box center [138, 245] width 33 height 15
type input "24"
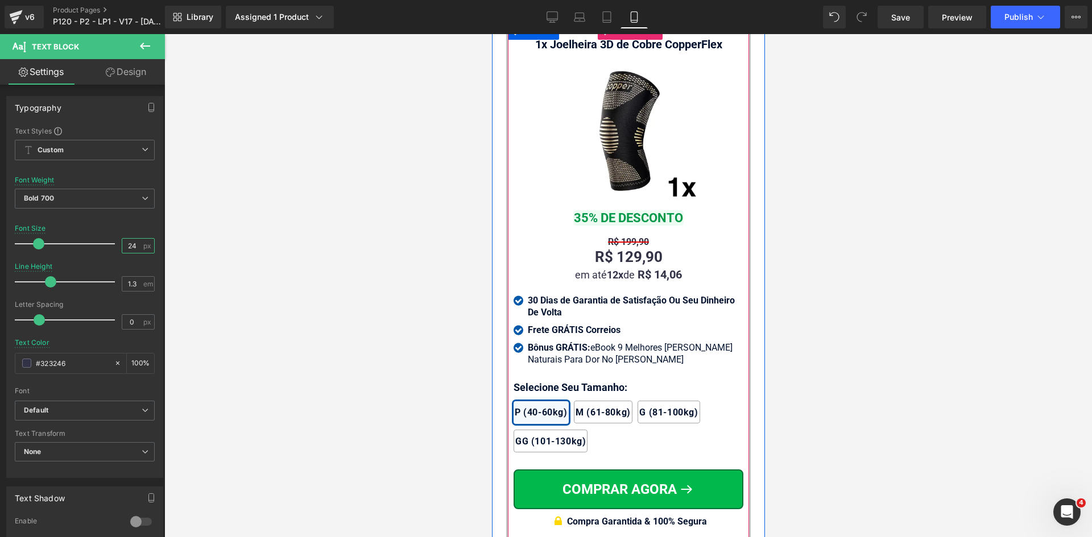
scroll to position [10914, 0]
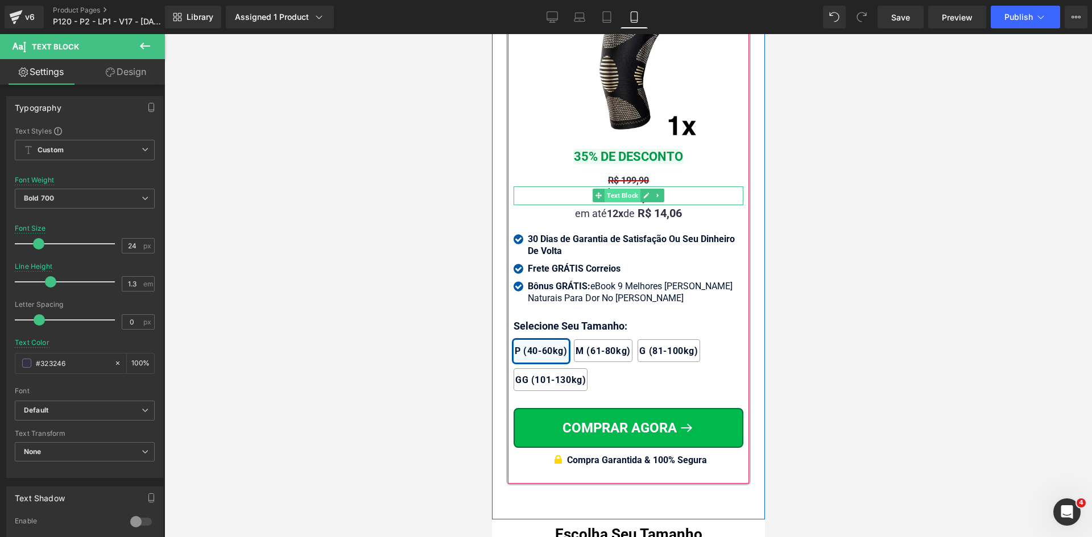
click at [614, 202] on span "Text Block" at bounding box center [622, 196] width 36 height 14
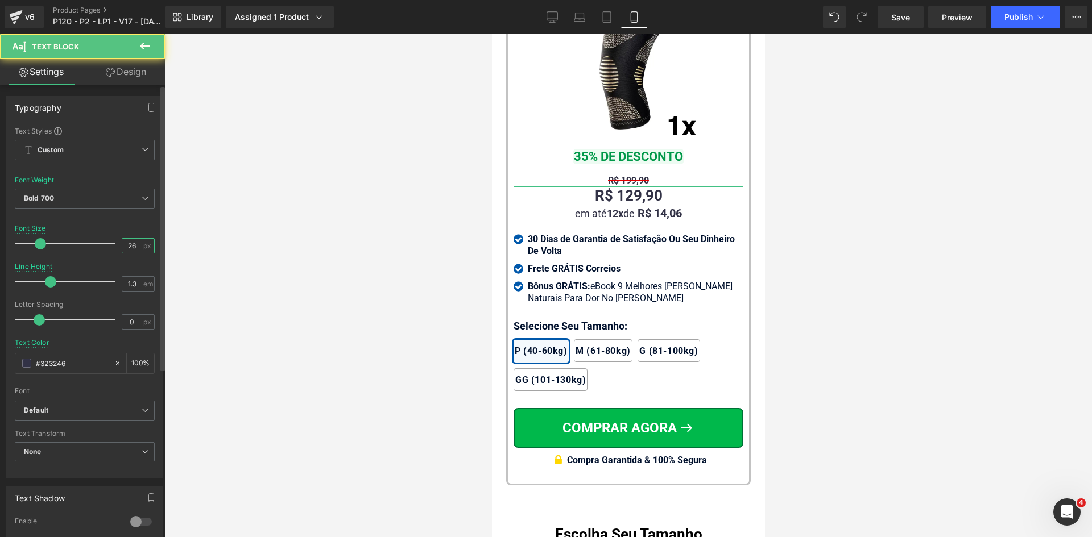
drag, startPoint x: 127, startPoint y: 246, endPoint x: 143, endPoint y: 247, distance: 15.4
click at [140, 247] on div "26 px" at bounding box center [138, 245] width 33 height 15
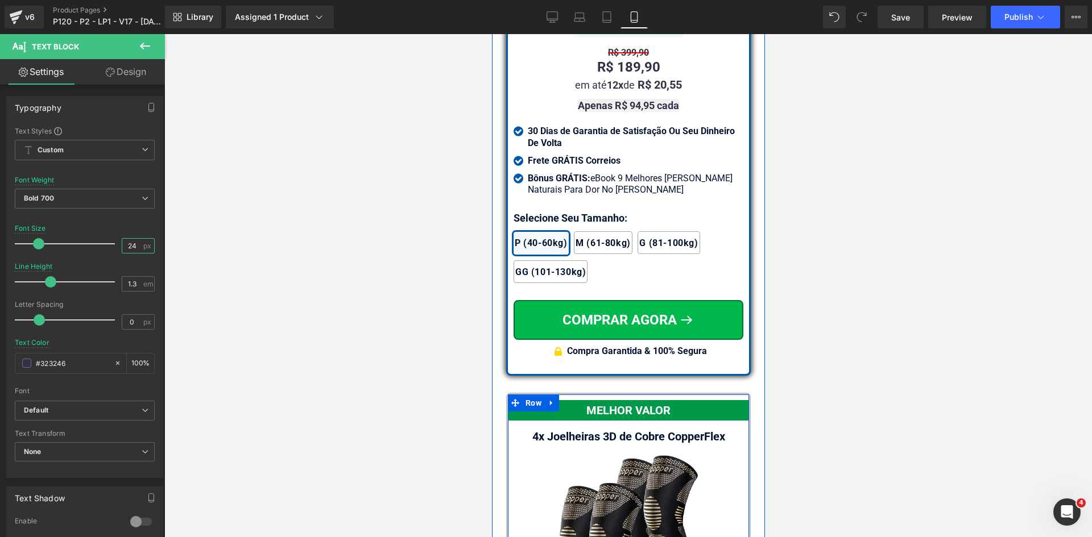
scroll to position [9891, 0]
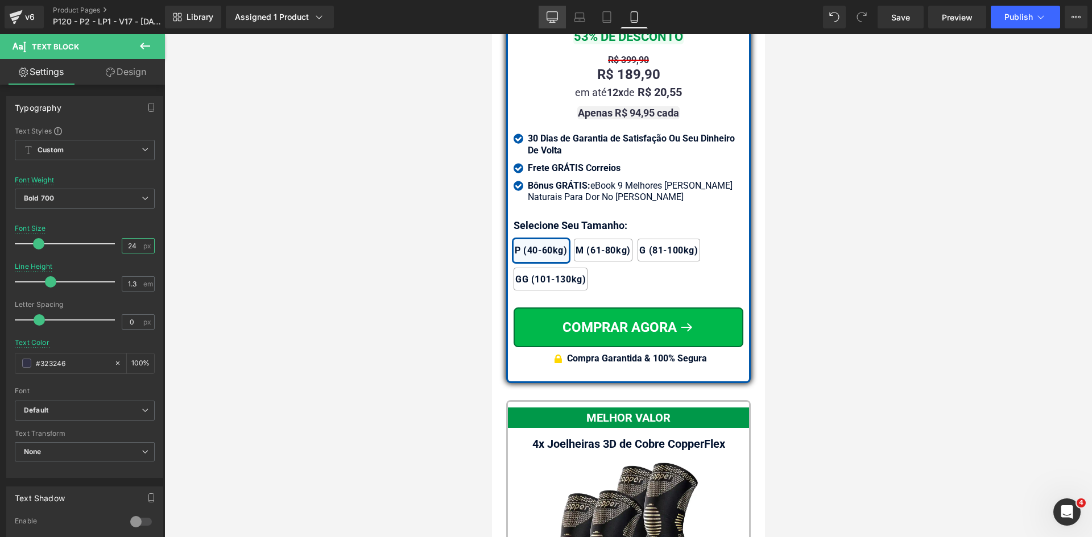
type input "24"
drag, startPoint x: 557, startPoint y: 14, endPoint x: 404, endPoint y: 117, distance: 184.4
click at [557, 14] on icon at bounding box center [552, 16] width 11 height 11
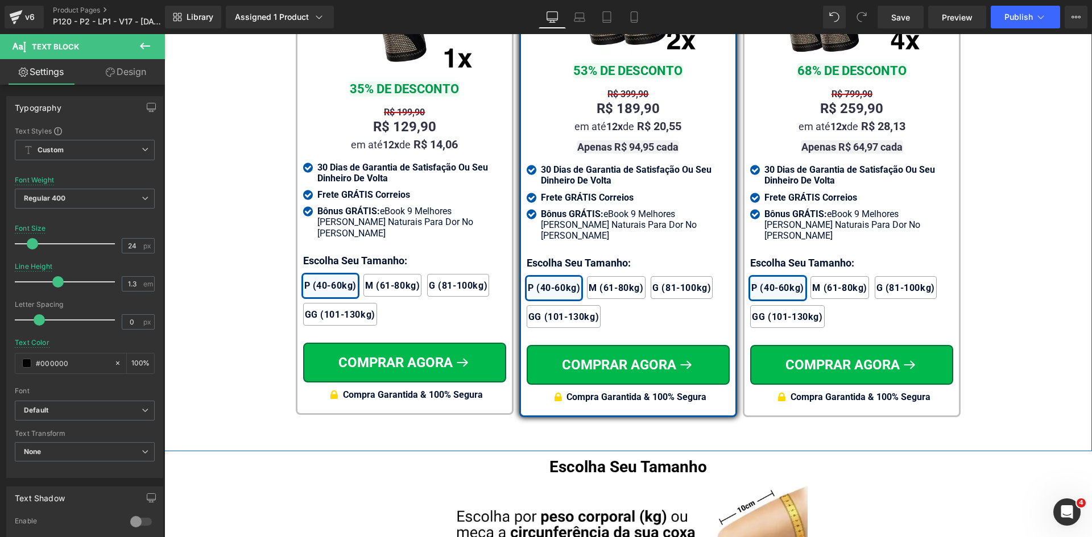
scroll to position [6829, 0]
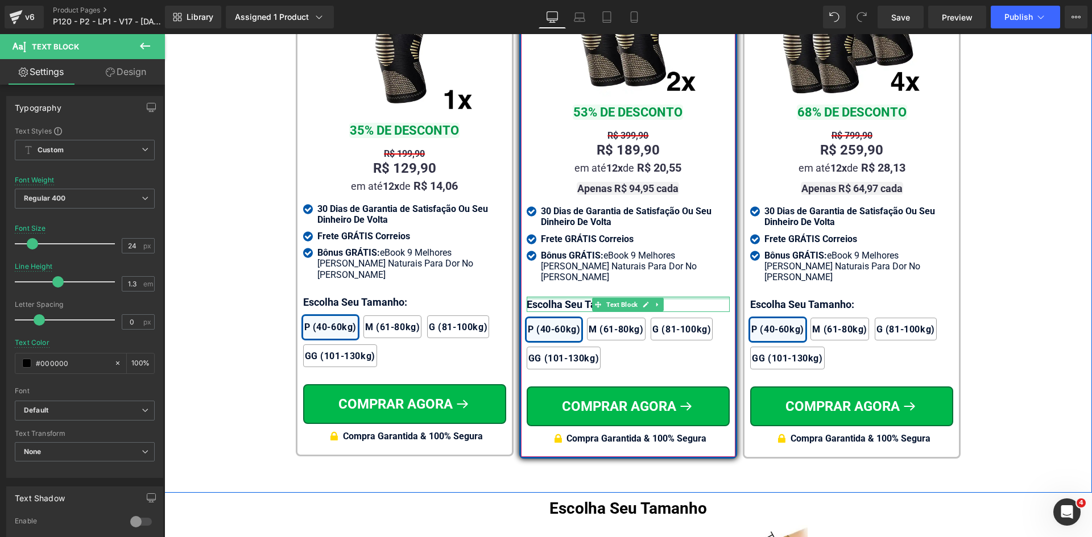
click at [552, 297] on div at bounding box center [628, 298] width 203 height 3
click at [552, 297] on p "Escolha Seu Tamanho:" at bounding box center [628, 304] width 203 height 15
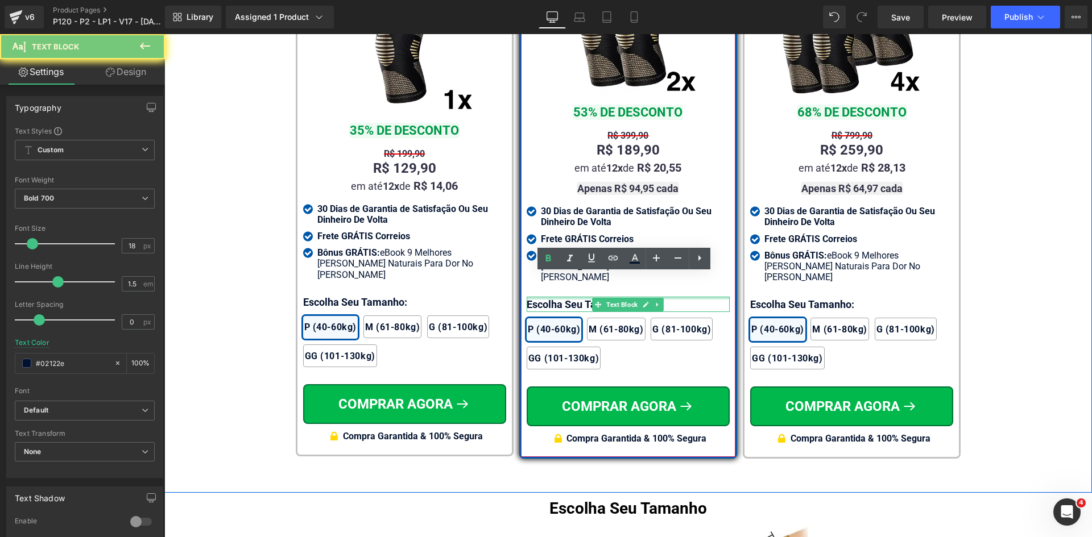
click at [552, 297] on p "Escolha Seu Tamanho:" at bounding box center [628, 304] width 203 height 15
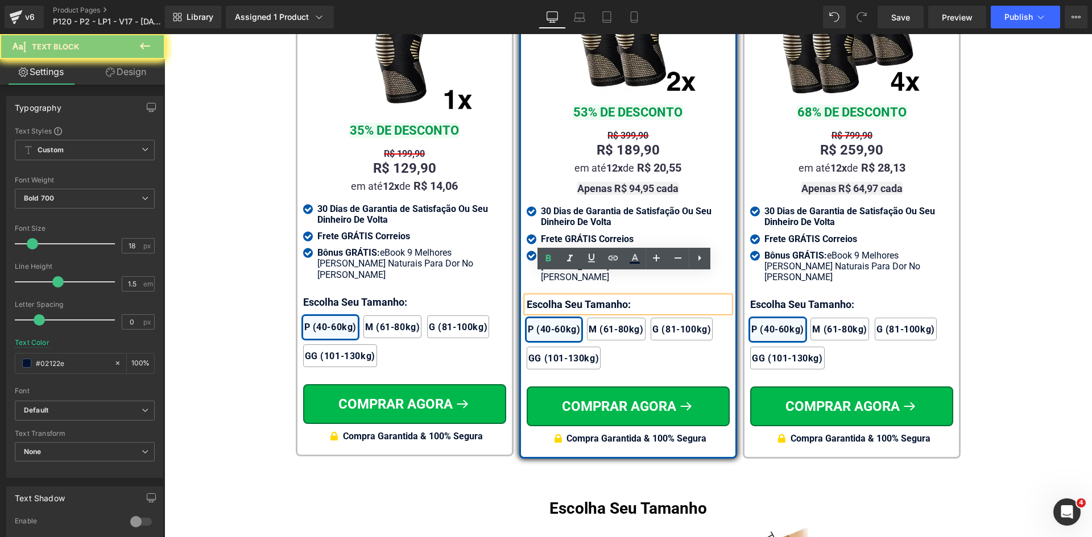
paste div
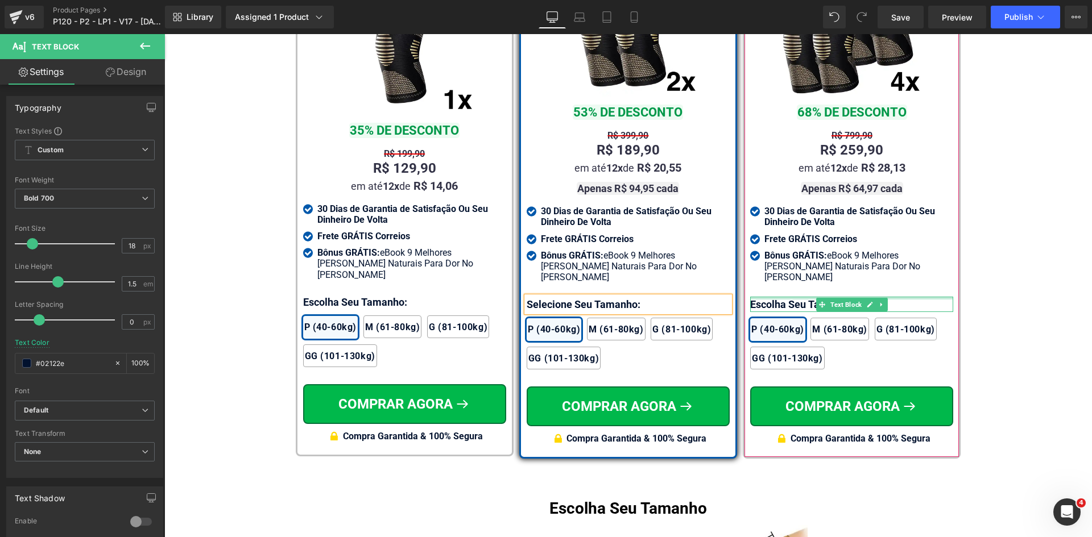
click at [752, 297] on div at bounding box center [851, 298] width 203 height 3
click at [752, 297] on p "Escolha Seu Tamanho:" at bounding box center [851, 304] width 203 height 15
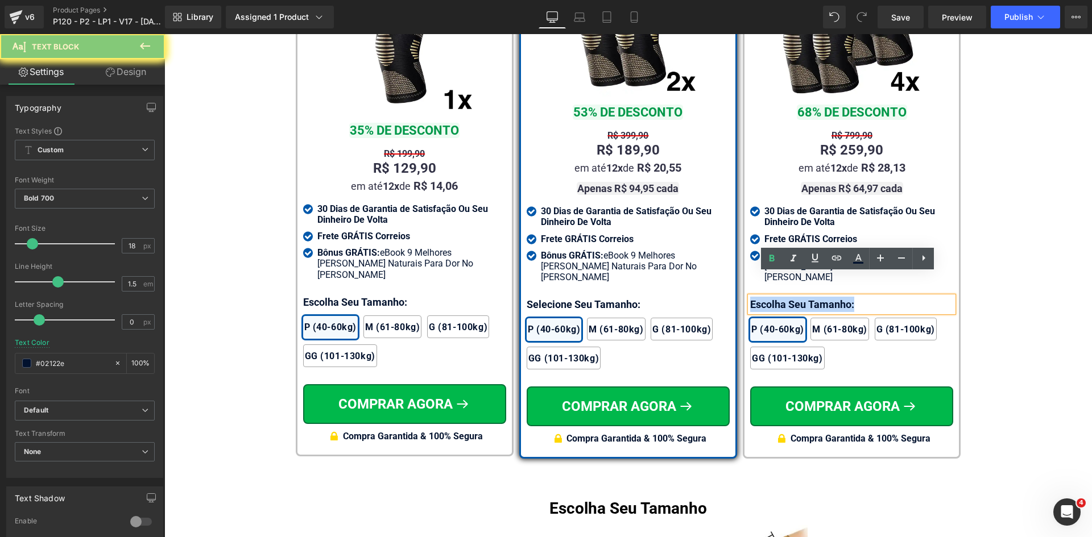
paste div
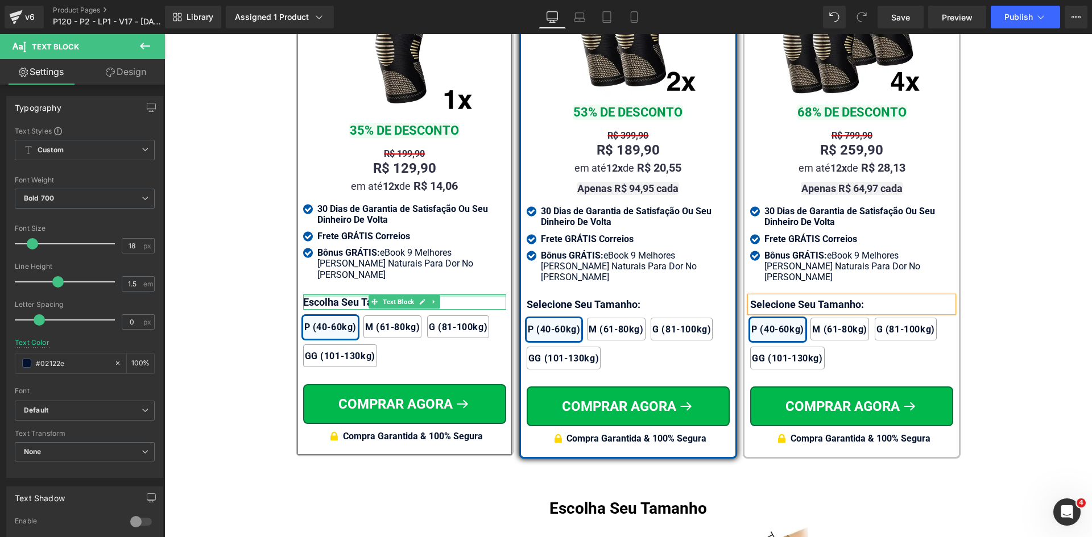
click at [332, 295] on div at bounding box center [404, 296] width 203 height 3
click at [332, 295] on p "Escolha Seu Tamanho:" at bounding box center [404, 302] width 203 height 15
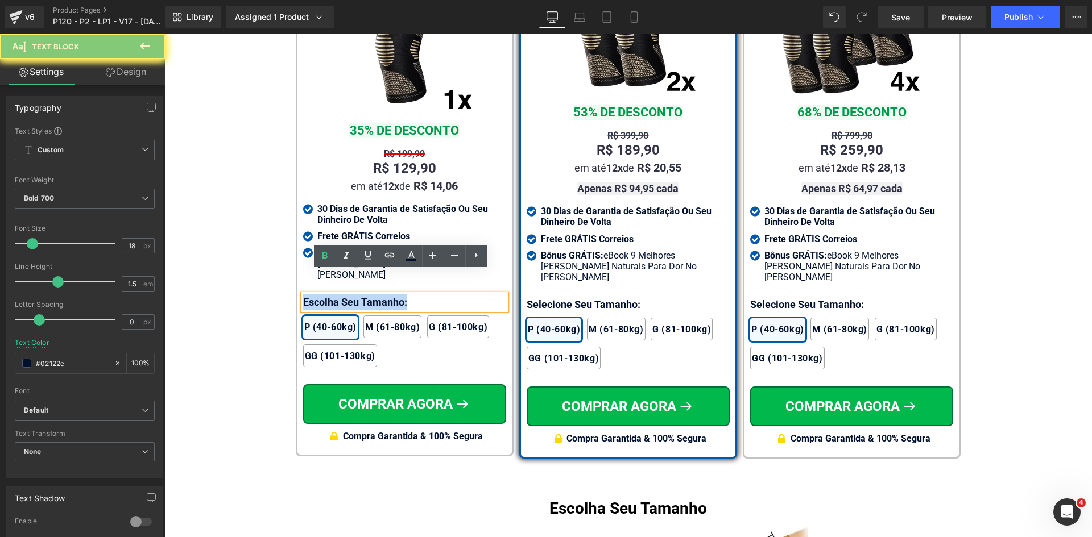
paste div
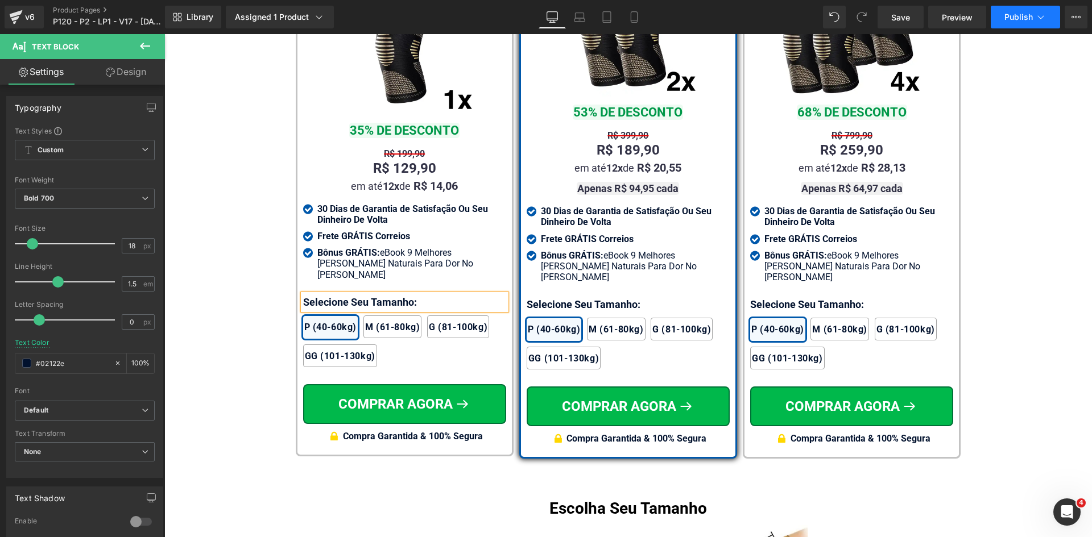
click at [1016, 22] on button "Publish" at bounding box center [1025, 17] width 69 height 23
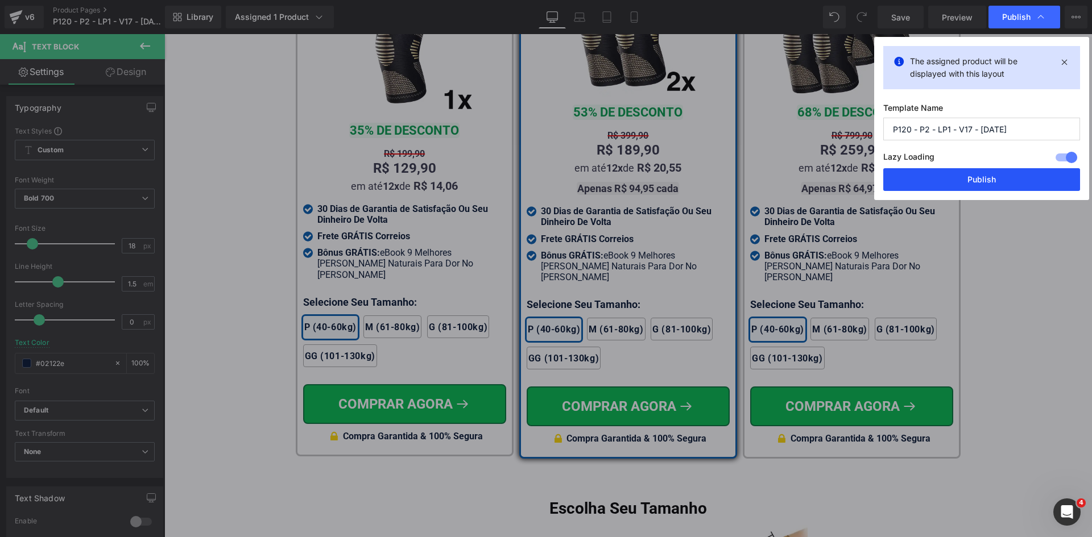
click at [1015, 185] on button "Publish" at bounding box center [981, 179] width 197 height 23
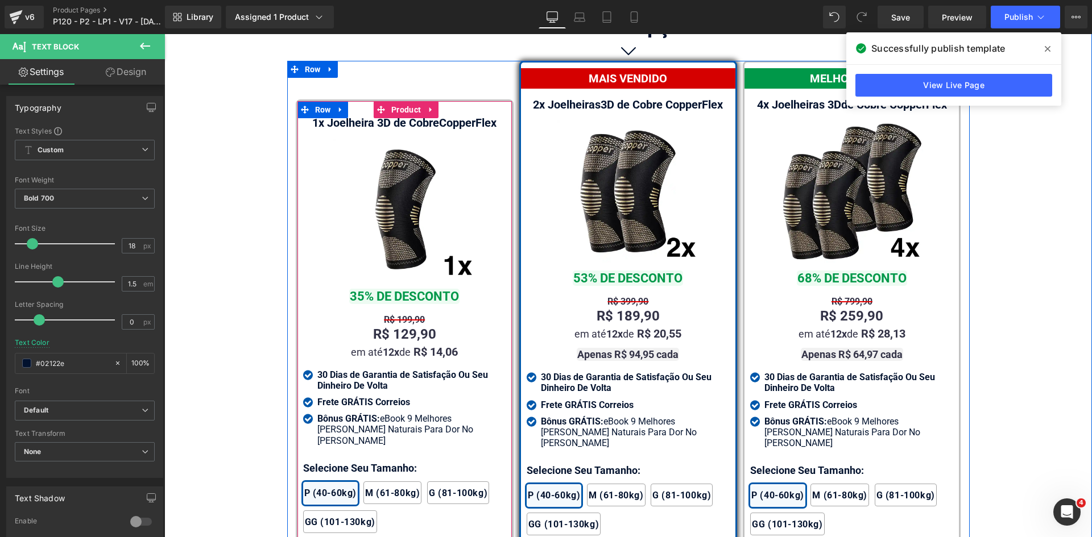
scroll to position [6658, 0]
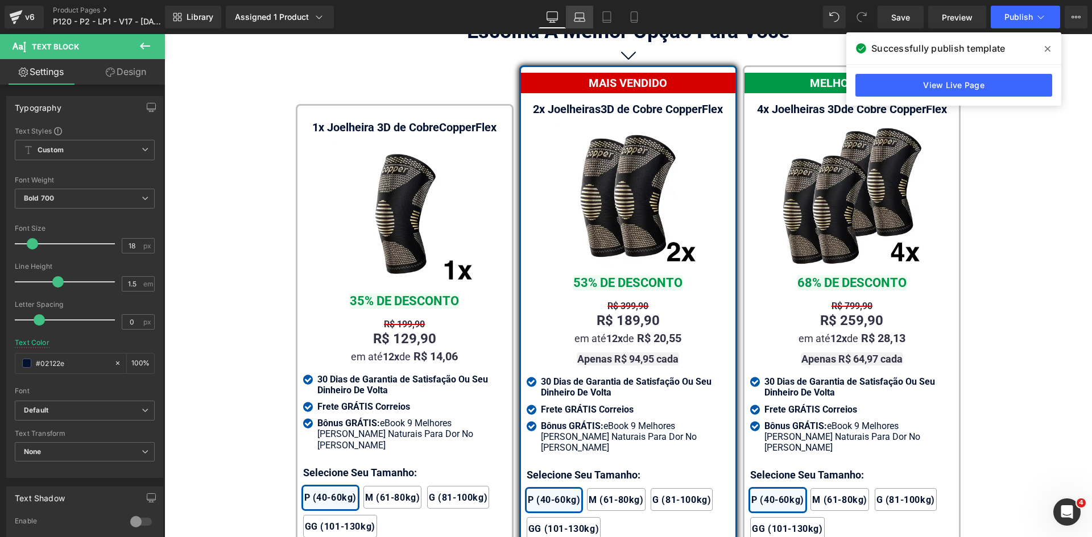
click at [574, 18] on icon at bounding box center [579, 16] width 11 height 11
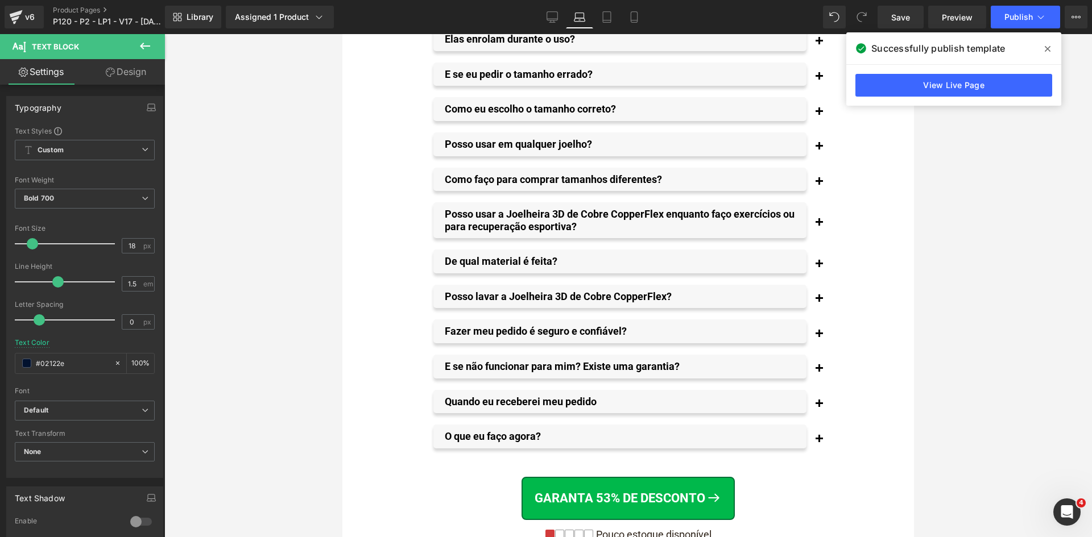
scroll to position [9151, 0]
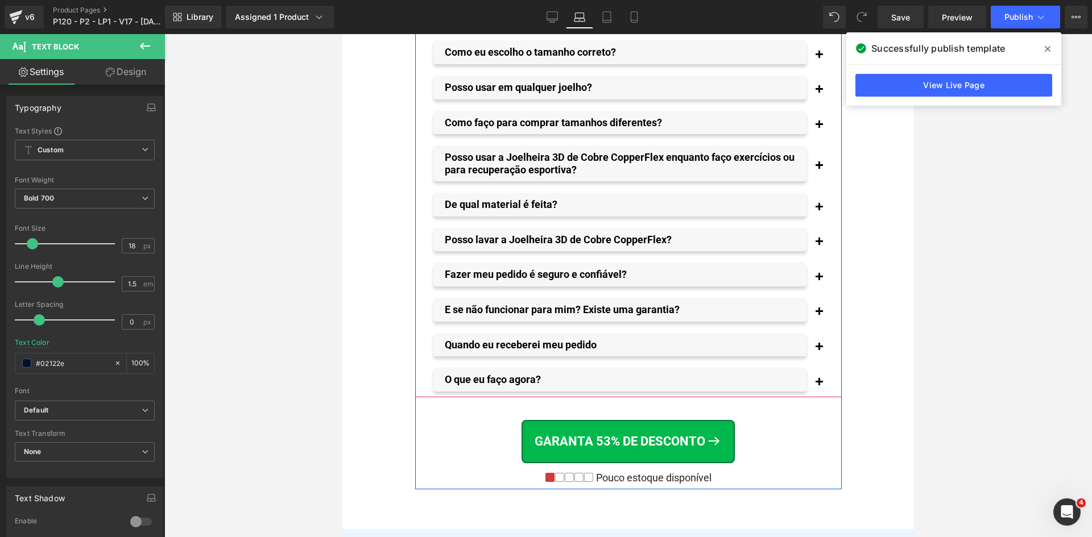
click at [536, 339] on p "Quando eu receberei meu pedido" at bounding box center [626, 345] width 362 height 13
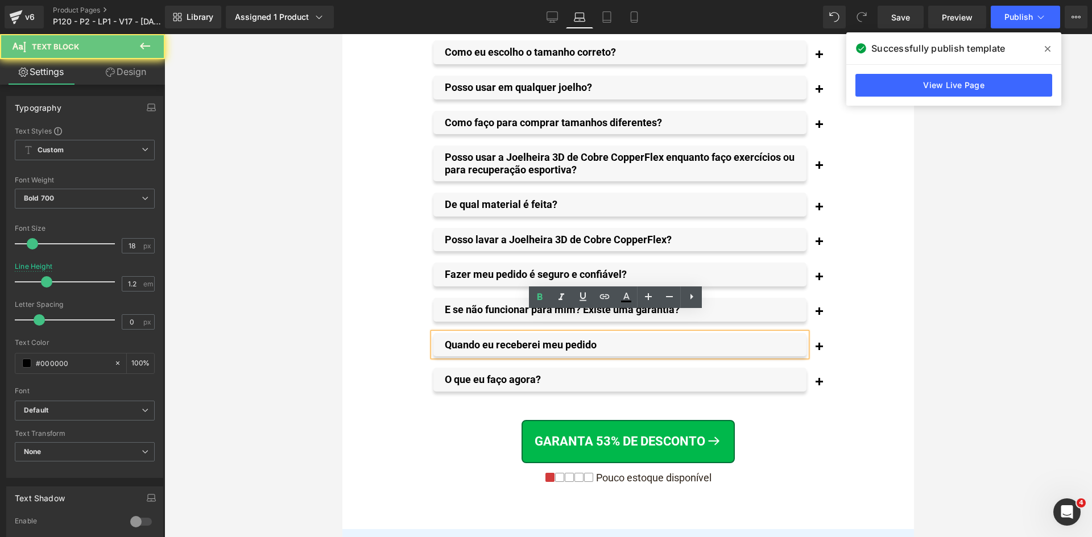
click at [536, 339] on p "Quando eu receberei meu pedido" at bounding box center [626, 345] width 362 height 13
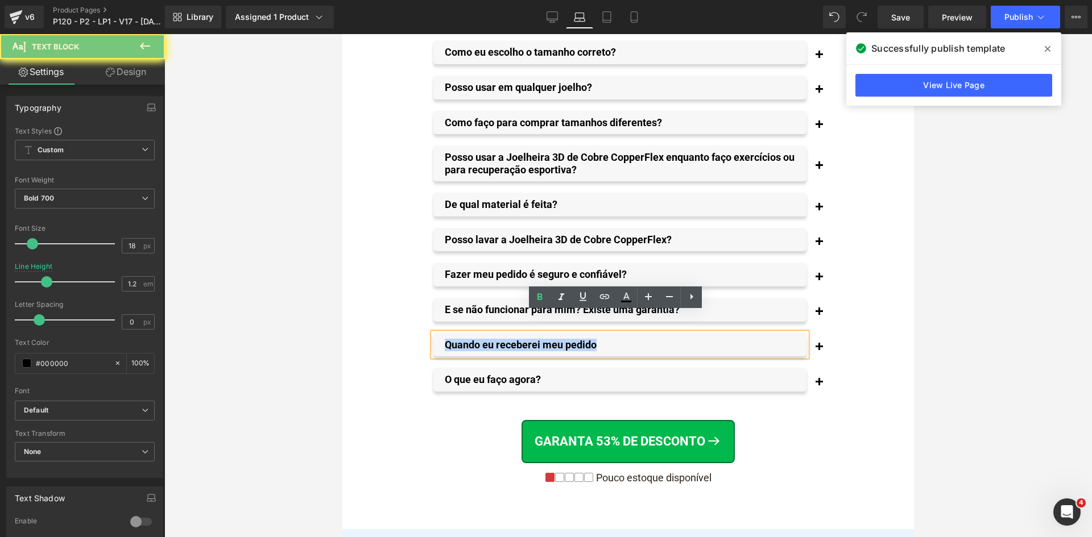
click at [536, 339] on p "Quando eu receberei meu pedido" at bounding box center [626, 345] width 362 height 13
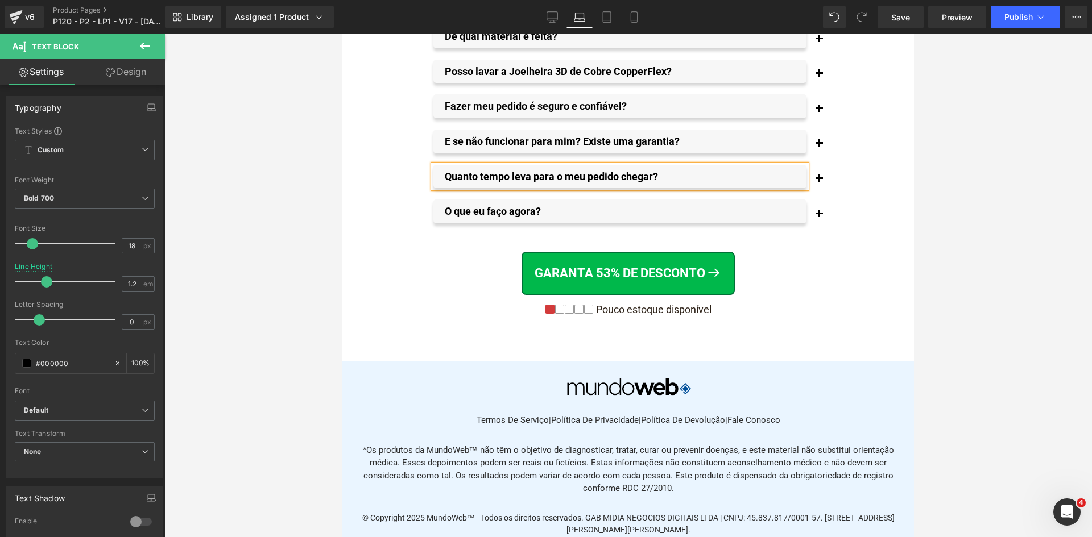
scroll to position [9436, 0]
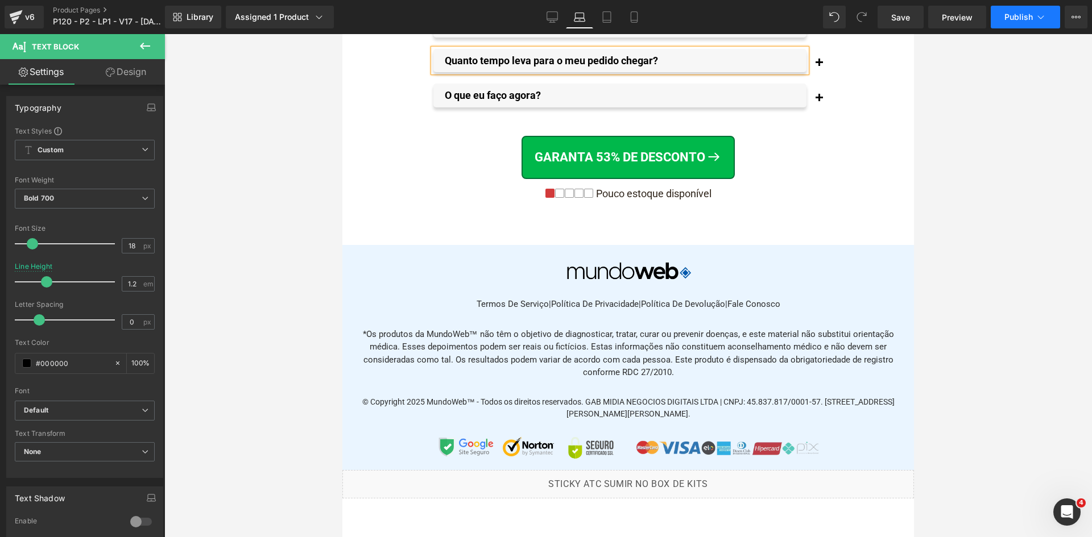
click at [1020, 13] on span "Publish" at bounding box center [1018, 17] width 28 height 9
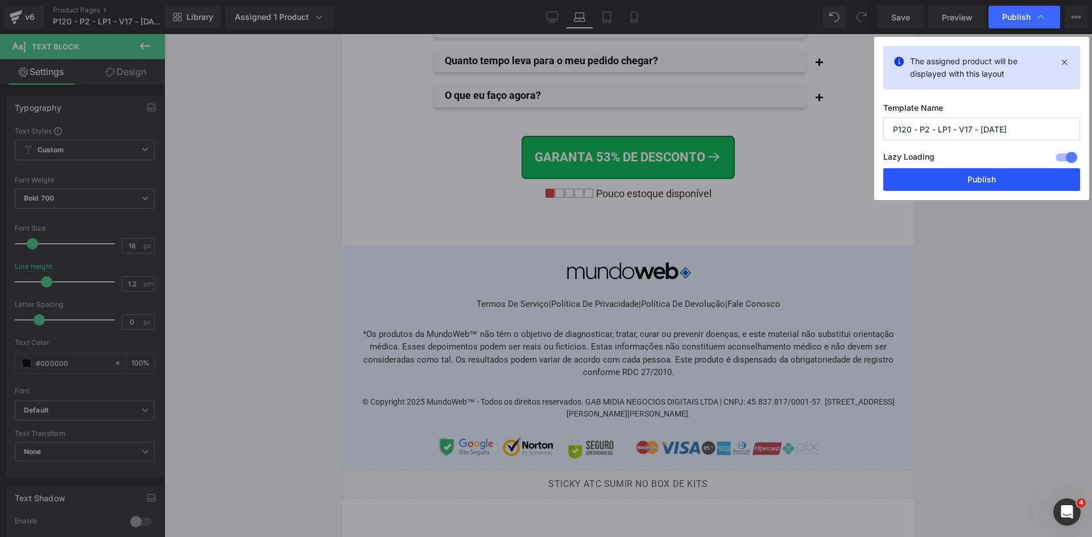
click at [1003, 174] on button "Publish" at bounding box center [981, 179] width 197 height 23
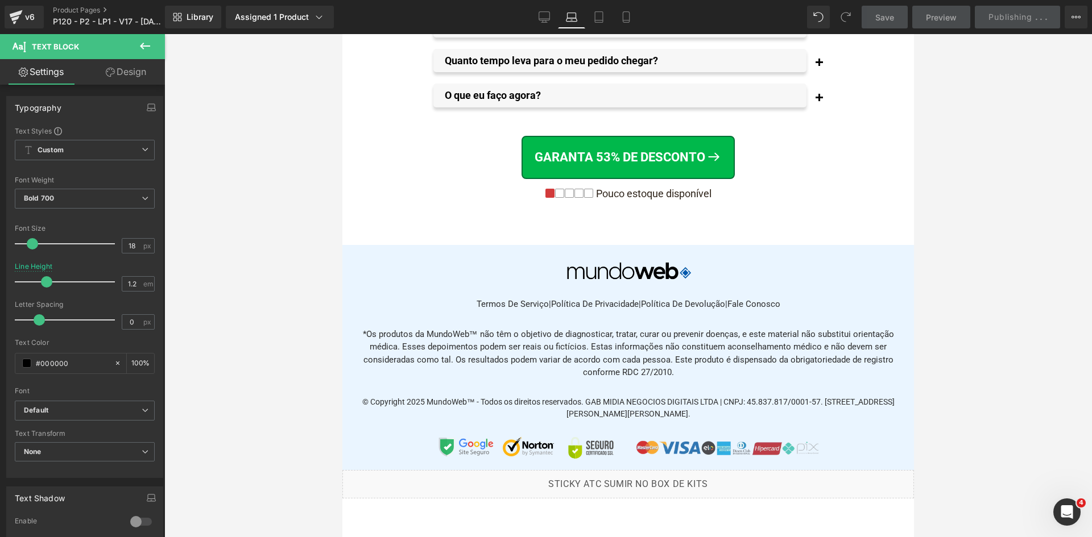
scroll to position [7104, 0]
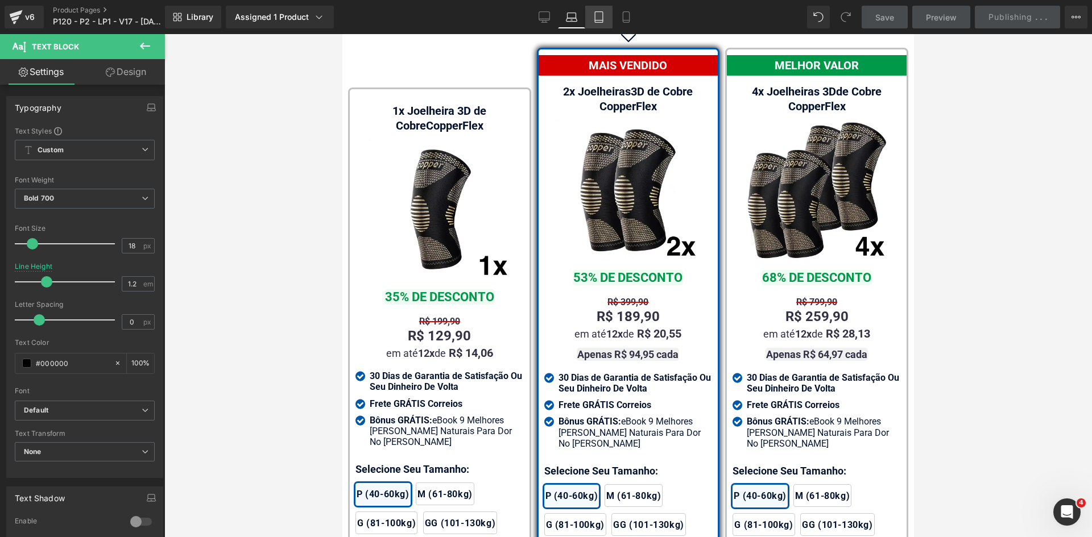
click at [623, 14] on icon at bounding box center [626, 17] width 6 height 11
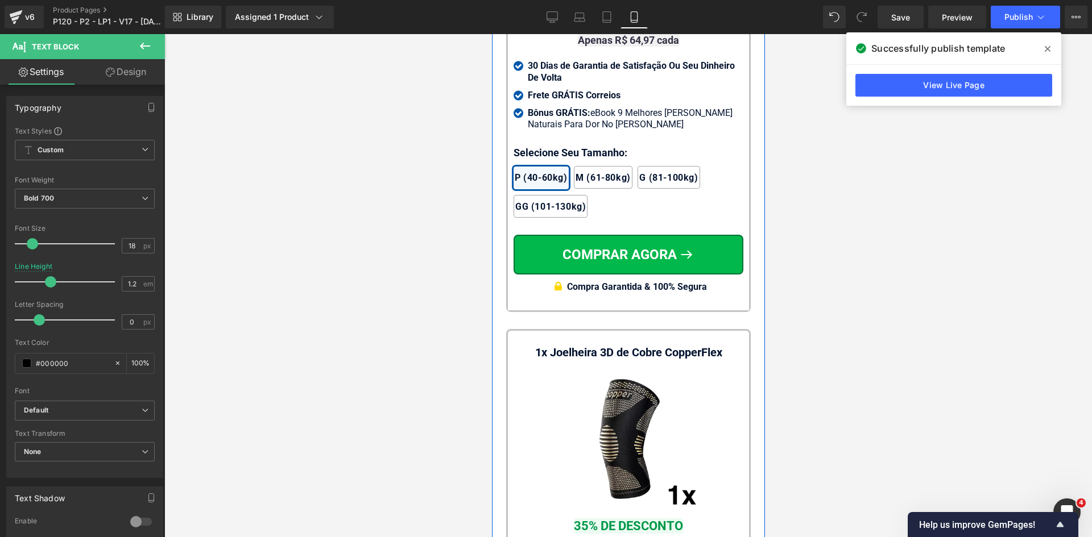
scroll to position [10886, 0]
